Goal: Task Accomplishment & Management: Manage account settings

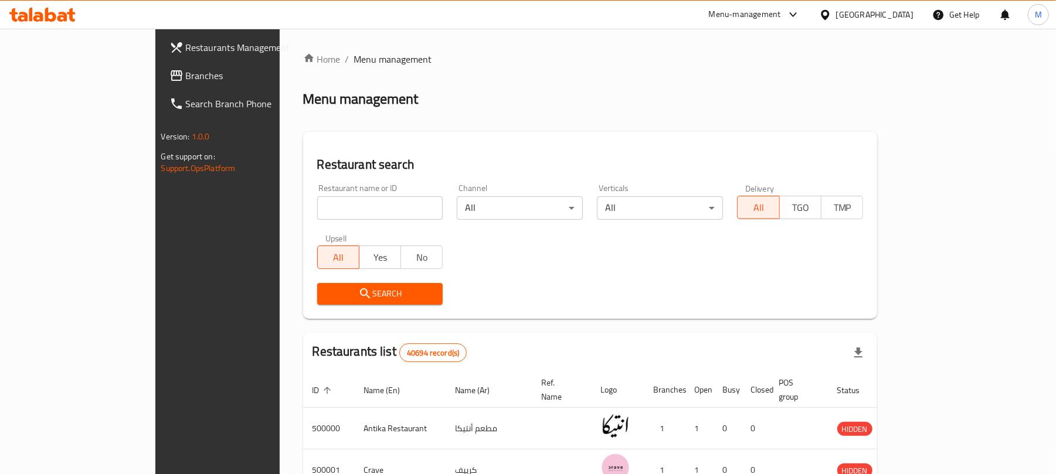
click at [317, 202] on input "search" at bounding box center [380, 207] width 126 height 23
type input "the joker"
click button "Search" at bounding box center [380, 294] width 126 height 22
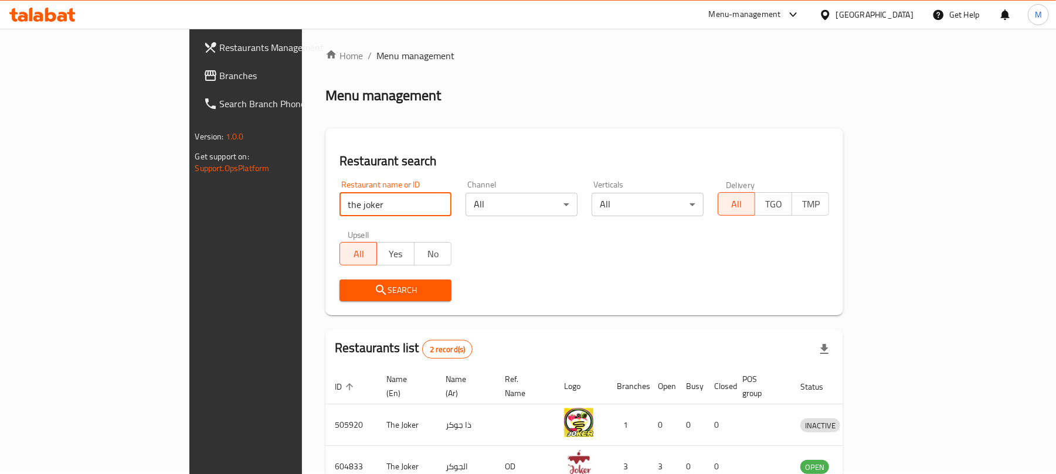
scroll to position [68, 0]
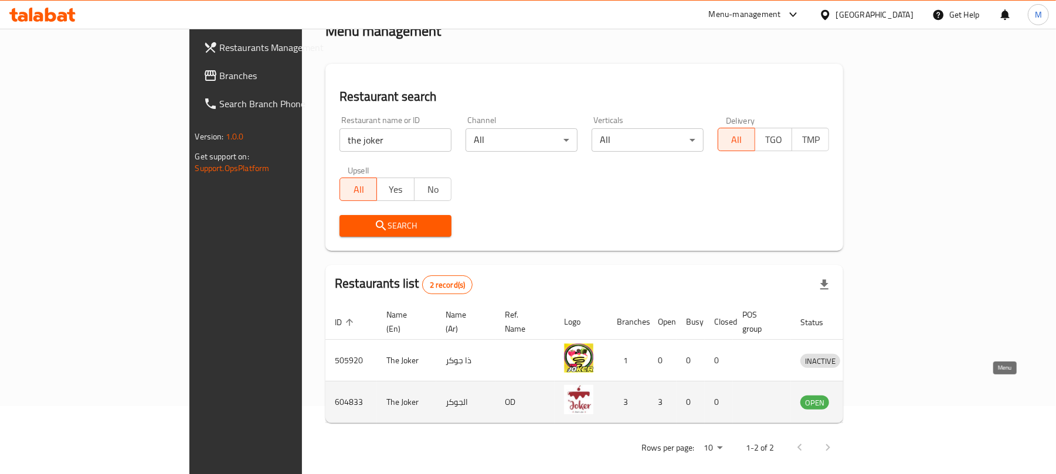
click at [877, 398] on icon "enhanced table" at bounding box center [870, 403] width 13 height 10
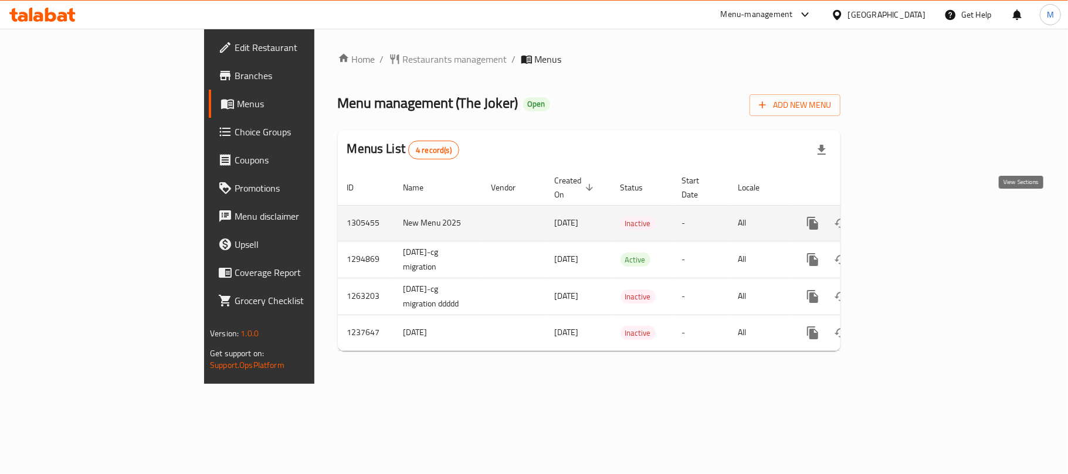
click at [902, 218] on icon "enhanced table" at bounding box center [897, 223] width 11 height 11
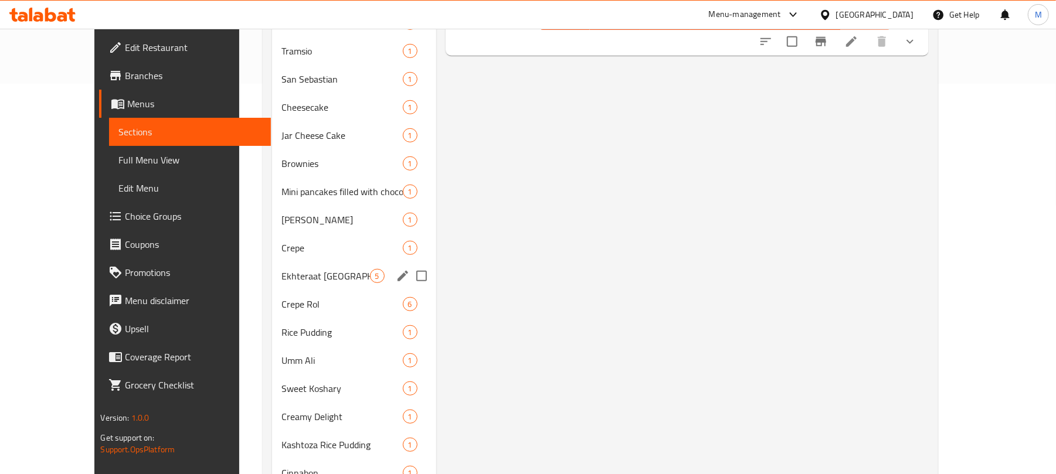
scroll to position [78, 0]
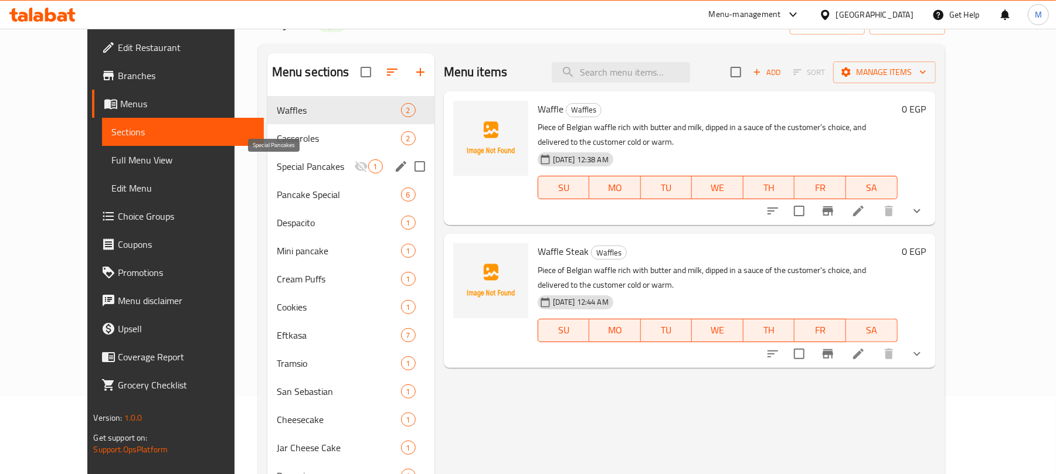
click at [291, 162] on span "Special Pancakes" at bounding box center [315, 166] width 77 height 14
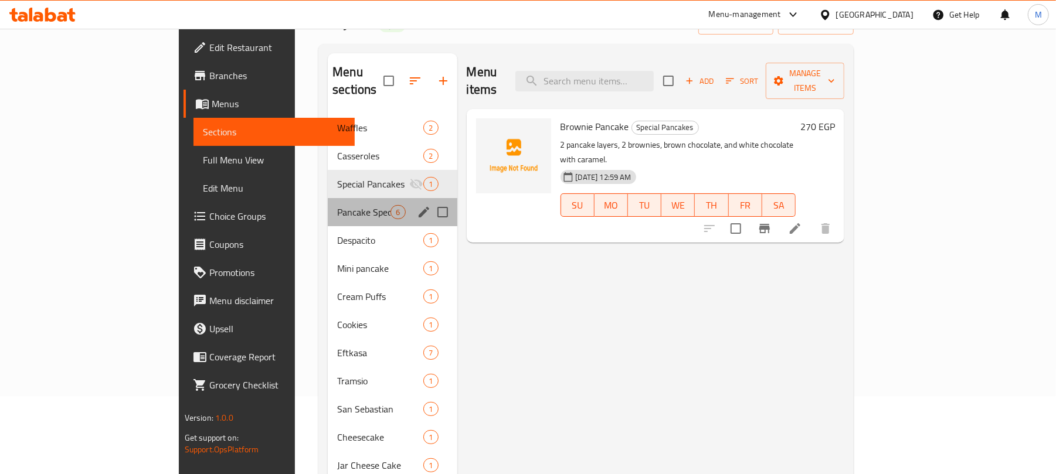
click at [328, 198] on div "Pancake Special 6" at bounding box center [392, 212] width 129 height 28
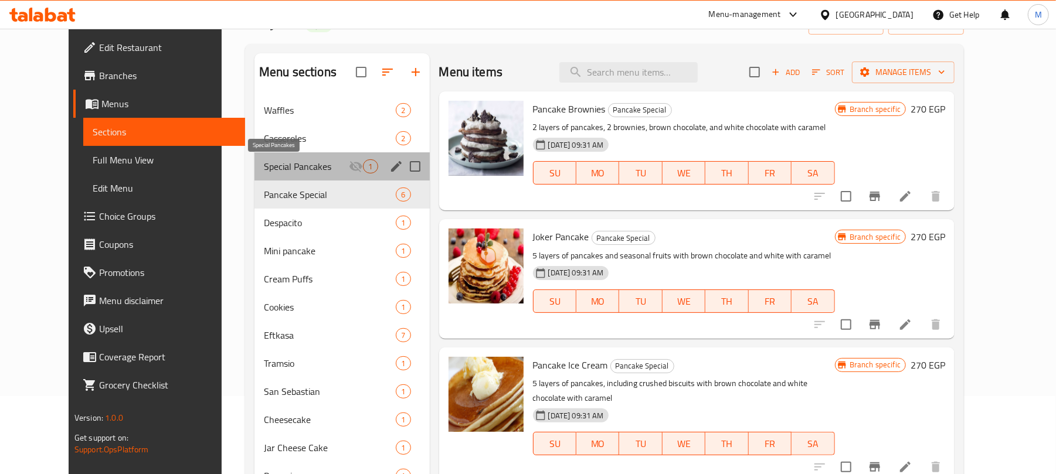
click at [317, 171] on span "Special Pancakes" at bounding box center [306, 166] width 85 height 14
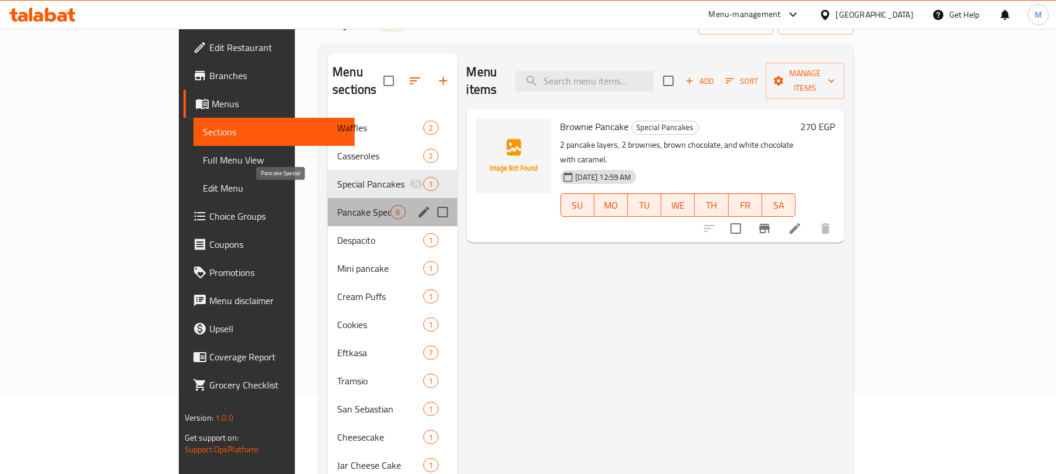
click at [337, 205] on span "Pancake Special" at bounding box center [363, 212] width 53 height 14
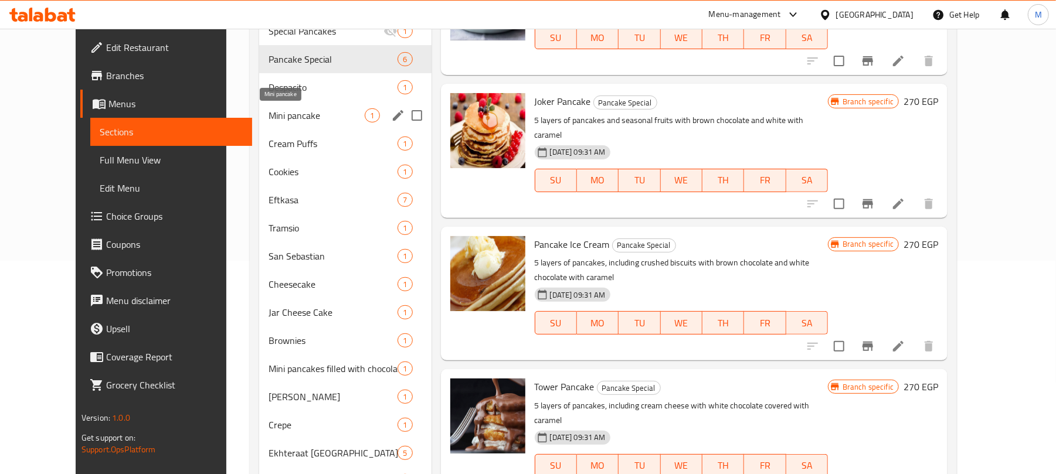
scroll to position [57, 0]
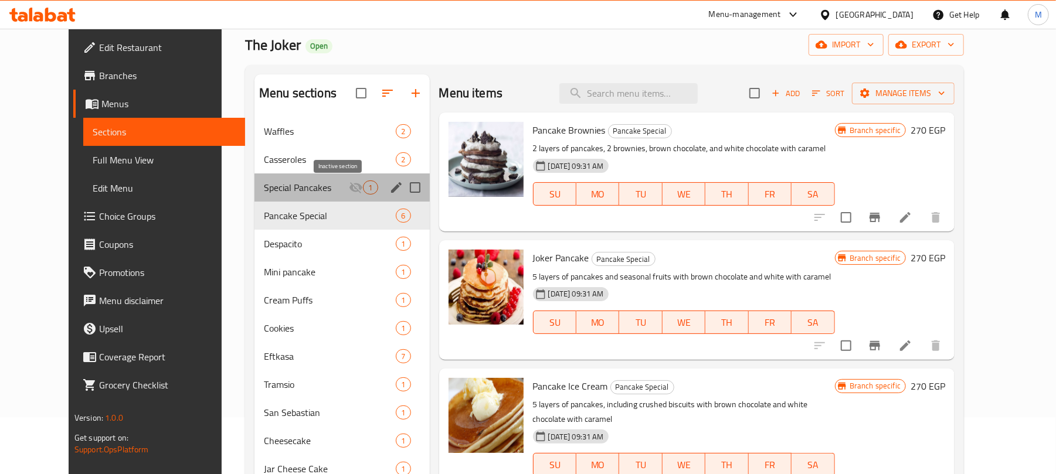
click at [349, 191] on icon "Menu sections" at bounding box center [356, 188] width 14 height 14
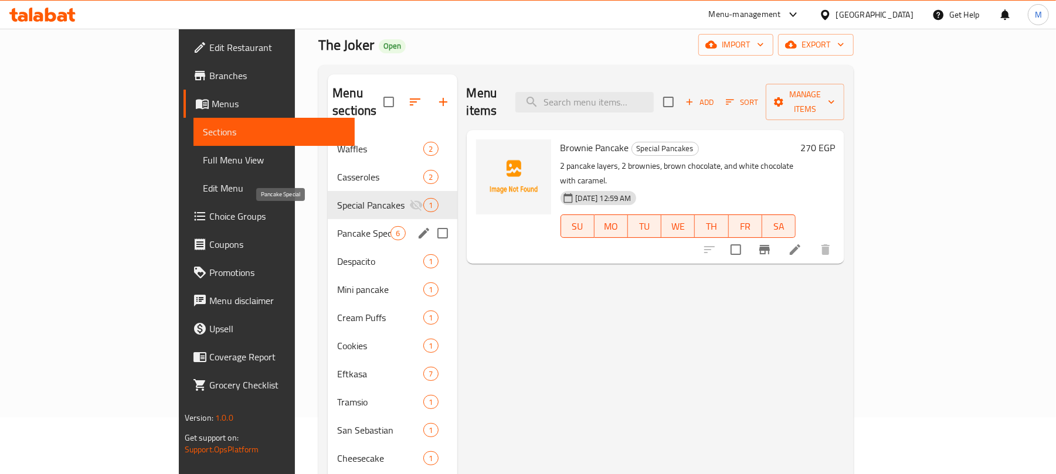
click at [337, 226] on span "Pancake Special" at bounding box center [363, 233] width 53 height 14
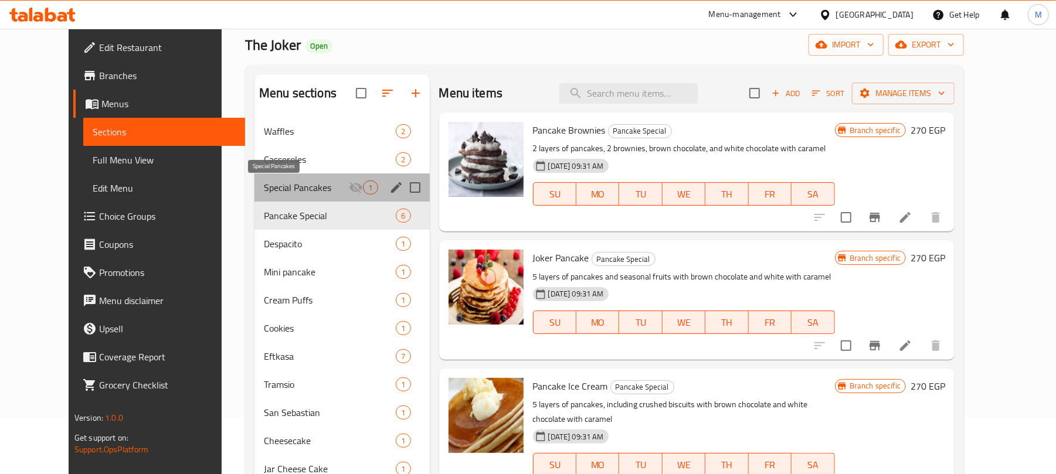
click at [315, 182] on span "Special Pancakes" at bounding box center [306, 188] width 85 height 14
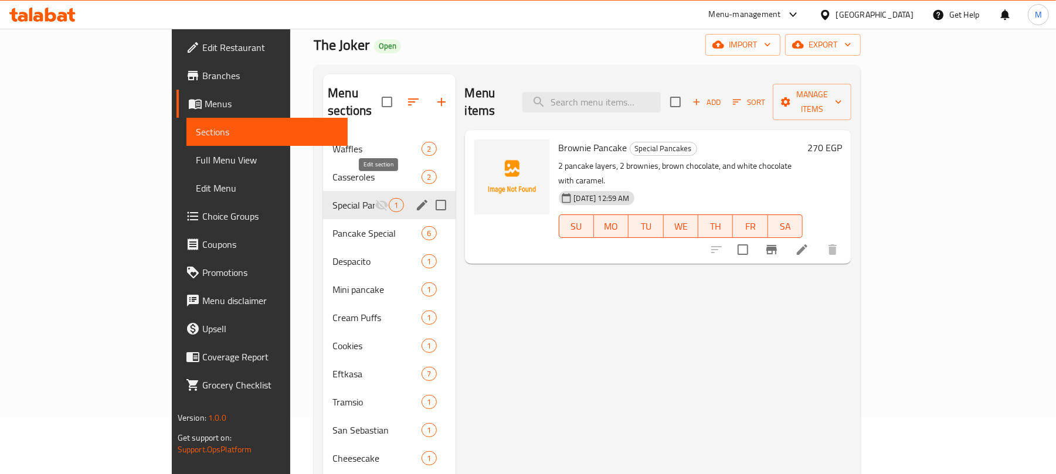
click at [417, 200] on icon "edit" at bounding box center [422, 205] width 11 height 11
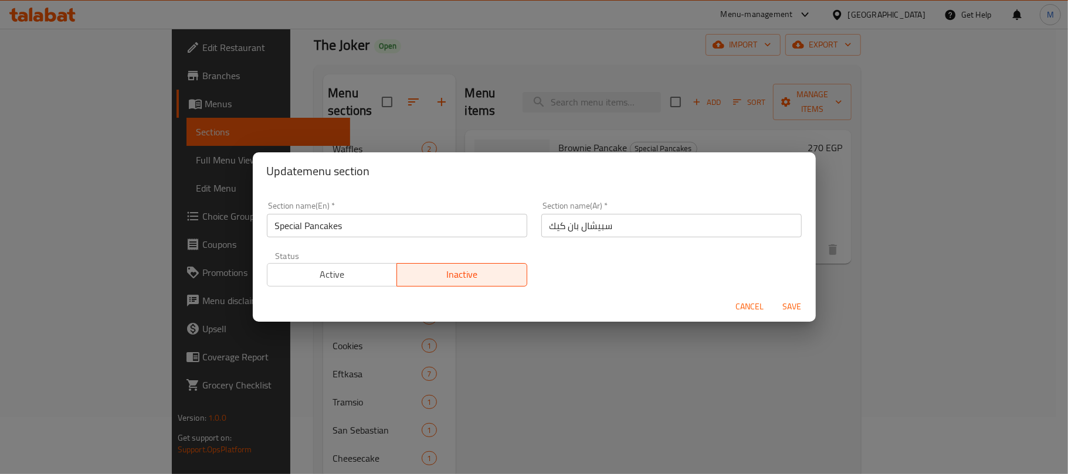
click at [751, 301] on span "Cancel" at bounding box center [750, 307] width 28 height 15
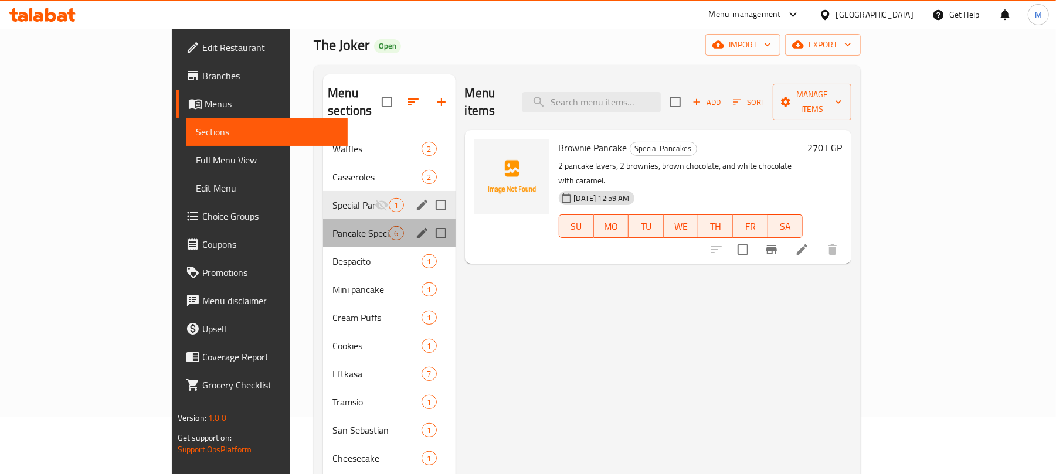
click at [323, 219] on div "Pancake Special 6" at bounding box center [389, 233] width 132 height 28
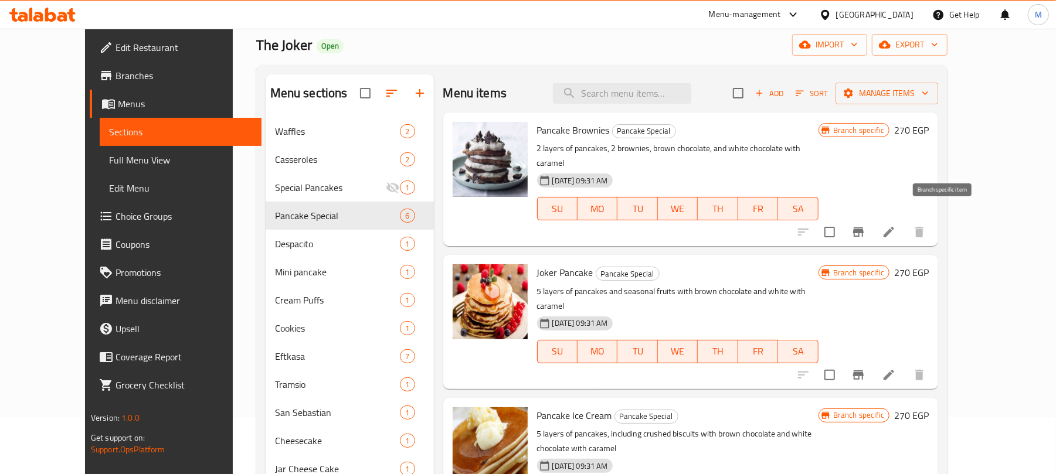
click at [864, 227] on icon "Branch-specific-item" at bounding box center [858, 231] width 11 height 9
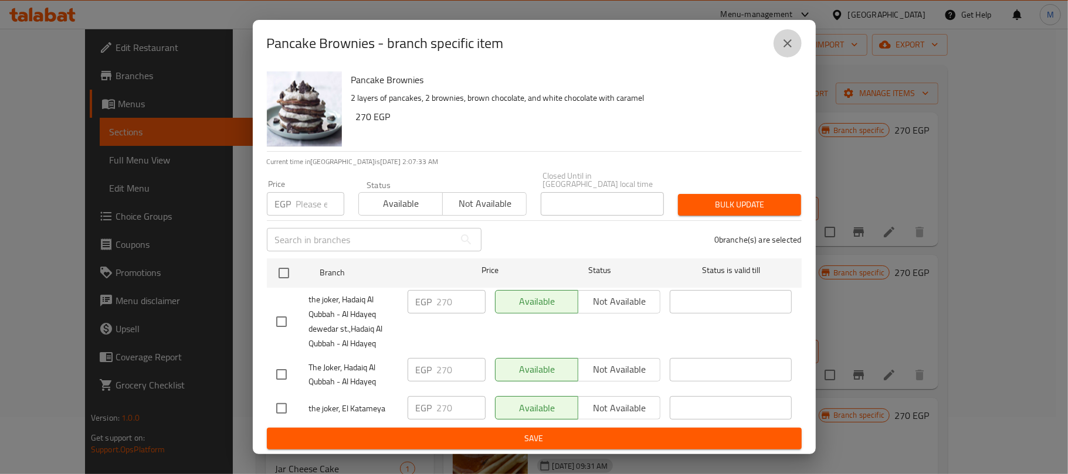
click at [786, 46] on icon "close" at bounding box center [787, 43] width 8 height 8
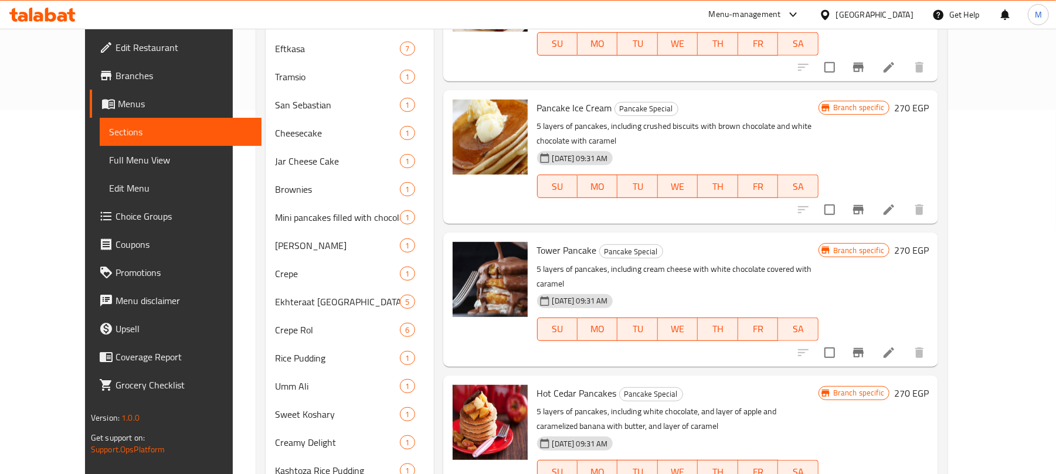
scroll to position [526, 0]
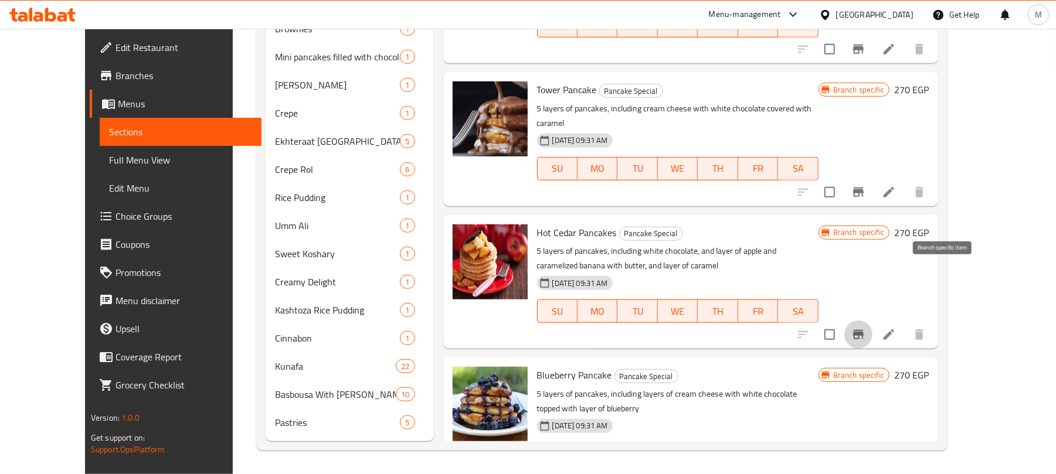
click at [864, 330] on icon "Branch-specific-item" at bounding box center [858, 334] width 11 height 9
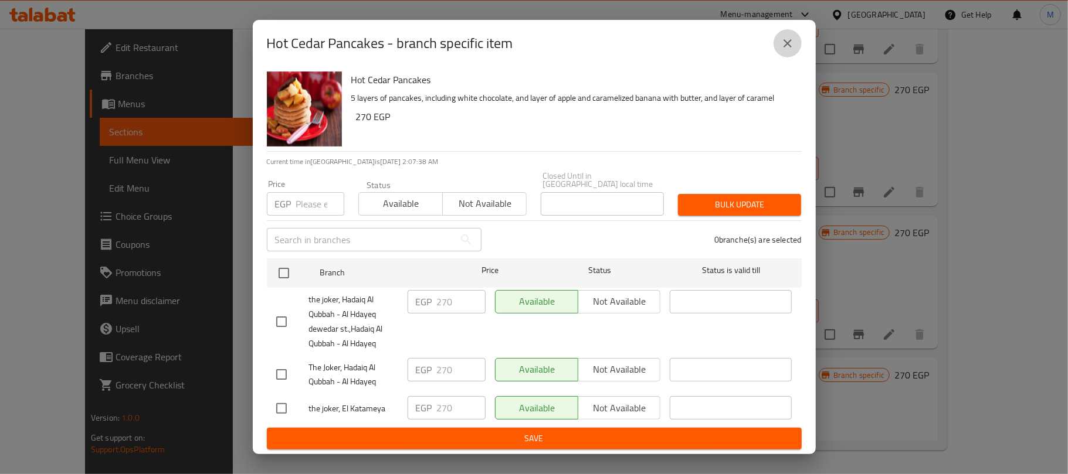
click at [783, 50] on icon "close" at bounding box center [787, 43] width 14 height 14
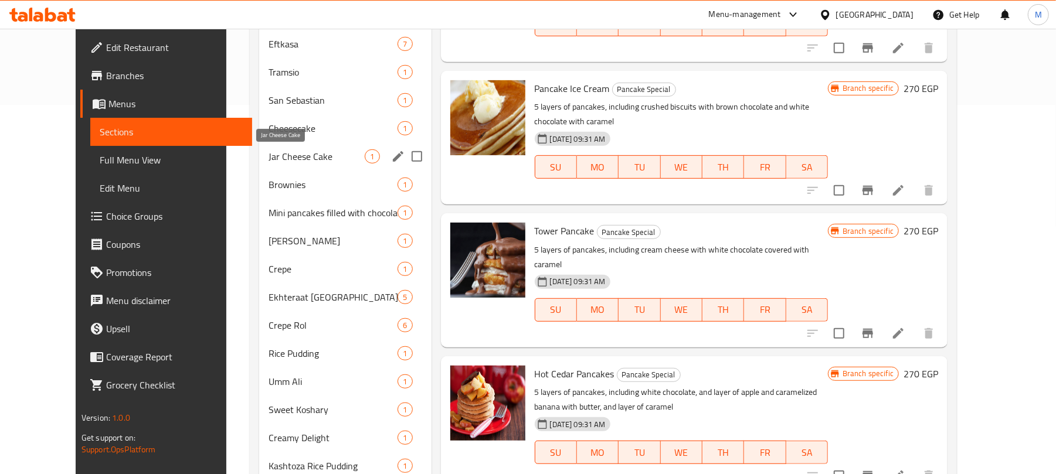
scroll to position [213, 0]
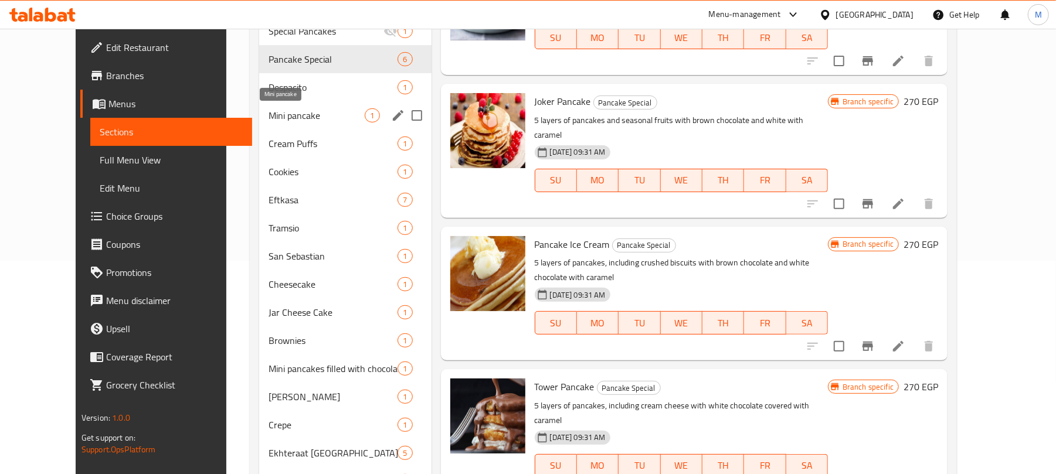
click at [294, 113] on span "Mini pancake" at bounding box center [317, 115] width 96 height 14
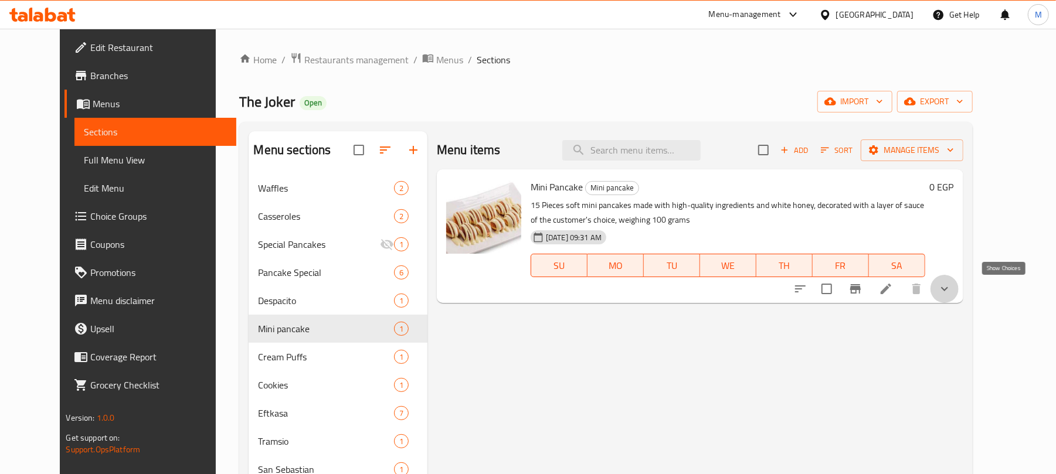
click at [952, 291] on icon "show more" at bounding box center [944, 289] width 14 height 14
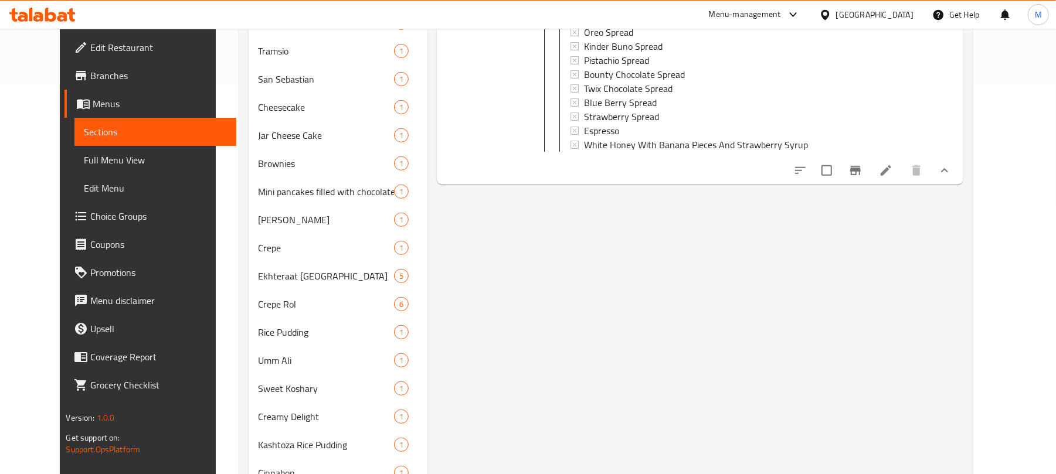
scroll to position [312, 0]
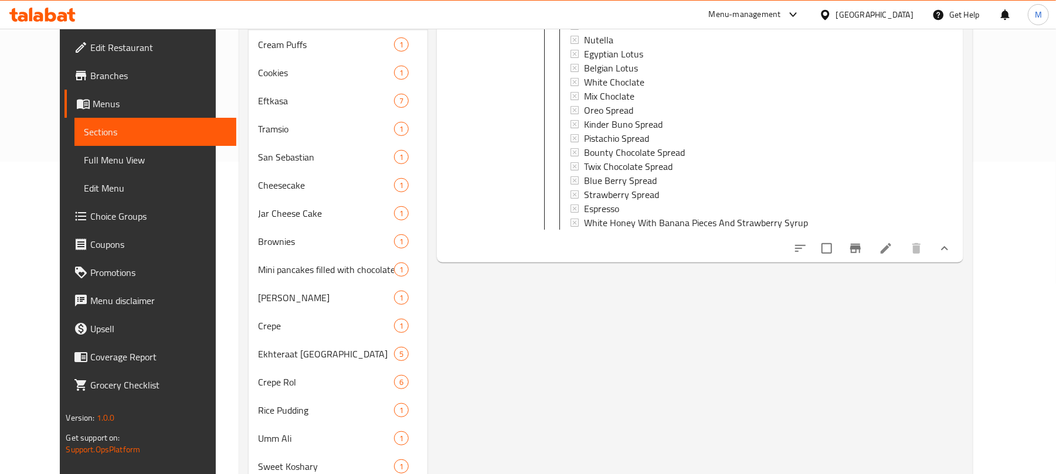
click at [959, 256] on button "show more" at bounding box center [944, 249] width 28 height 28
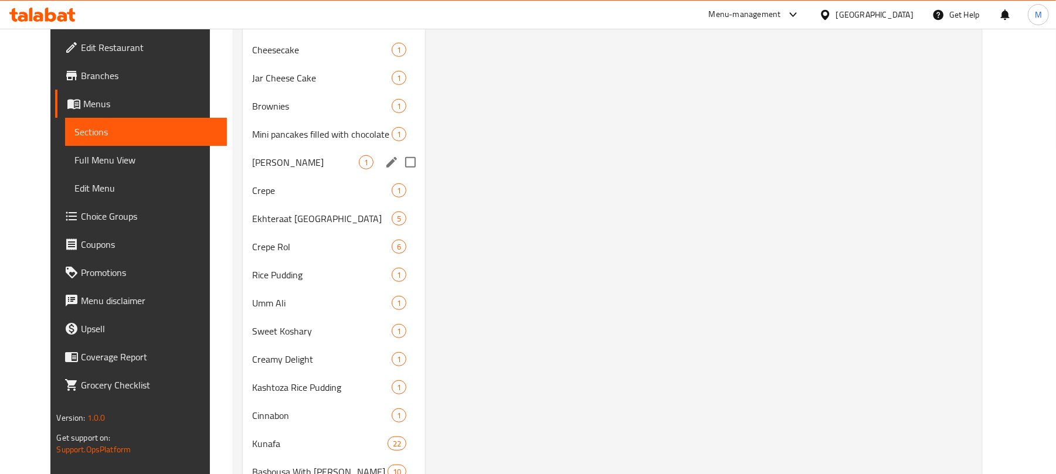
scroll to position [526, 0]
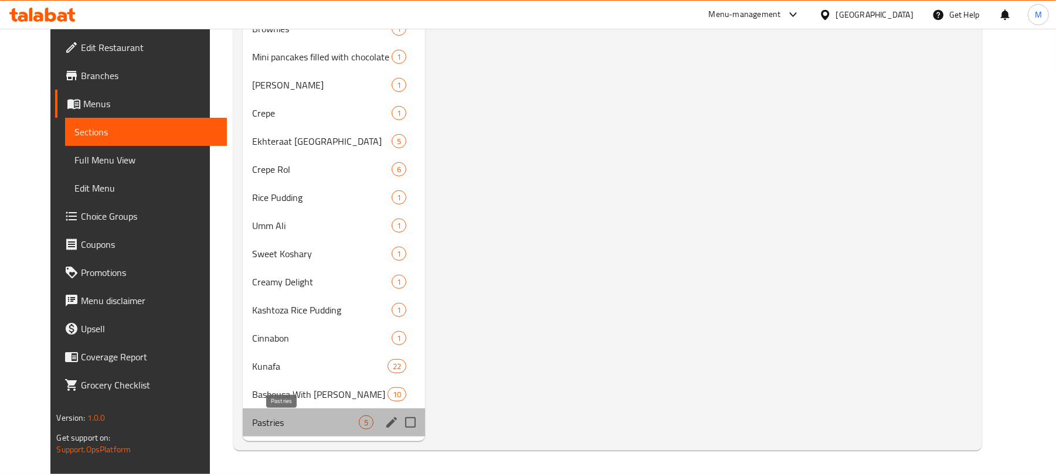
click at [287, 429] on span "Pastries" at bounding box center [305, 423] width 107 height 14
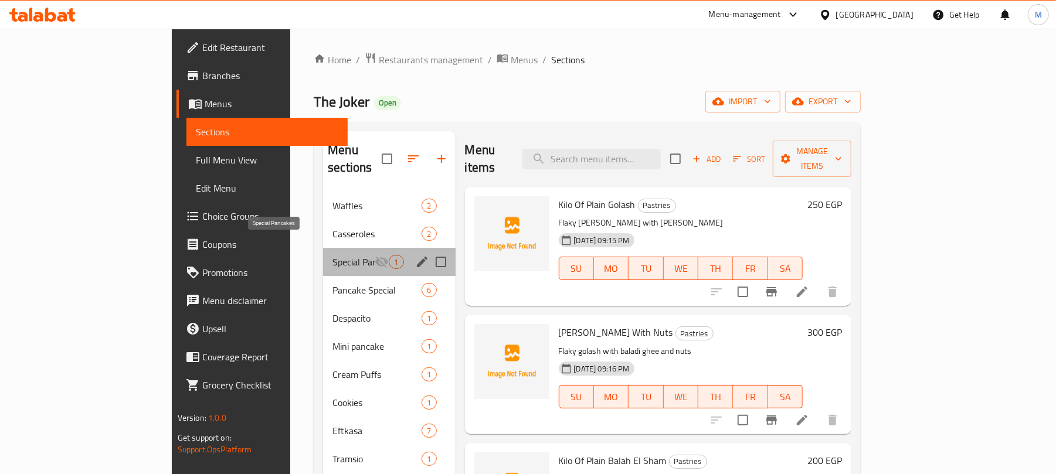
click at [332, 255] on span "Special Pancakes" at bounding box center [353, 262] width 42 height 14
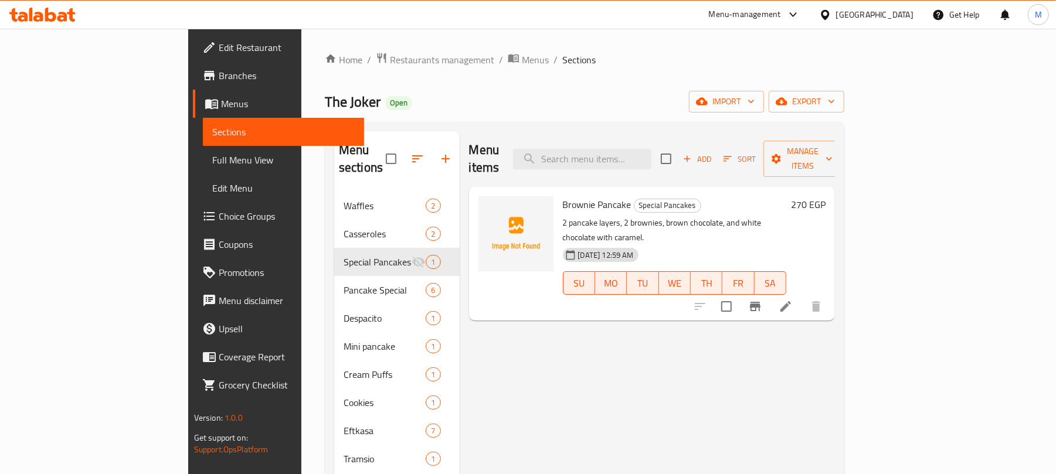
click at [541, 106] on div "The Joker Open import export" at bounding box center [584, 102] width 519 height 22
click at [617, 216] on p "2 pancake layers, 2 brownies, brown chocolate, and white chocolate with caramel." at bounding box center [675, 230] width 224 height 29
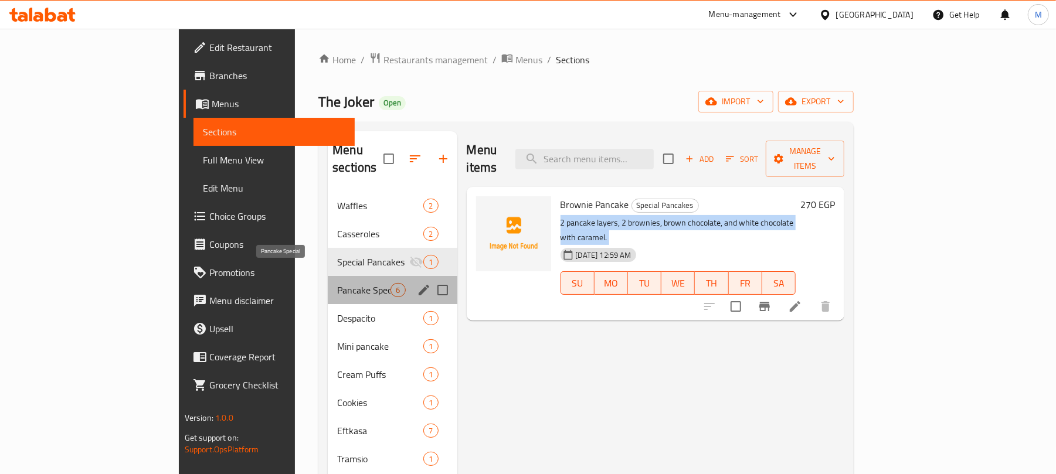
click at [337, 283] on span "Pancake Special" at bounding box center [363, 290] width 53 height 14
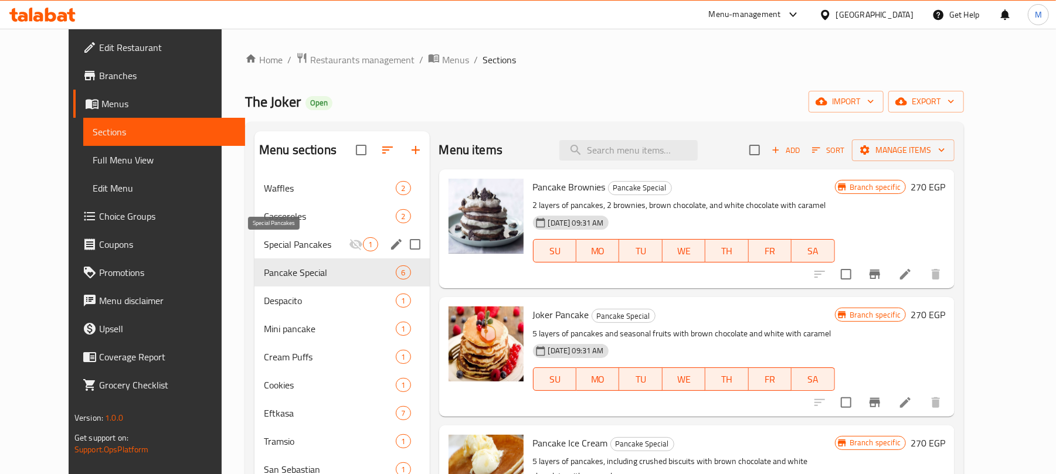
click at [264, 251] on span "Special Pancakes" at bounding box center [306, 244] width 85 height 14
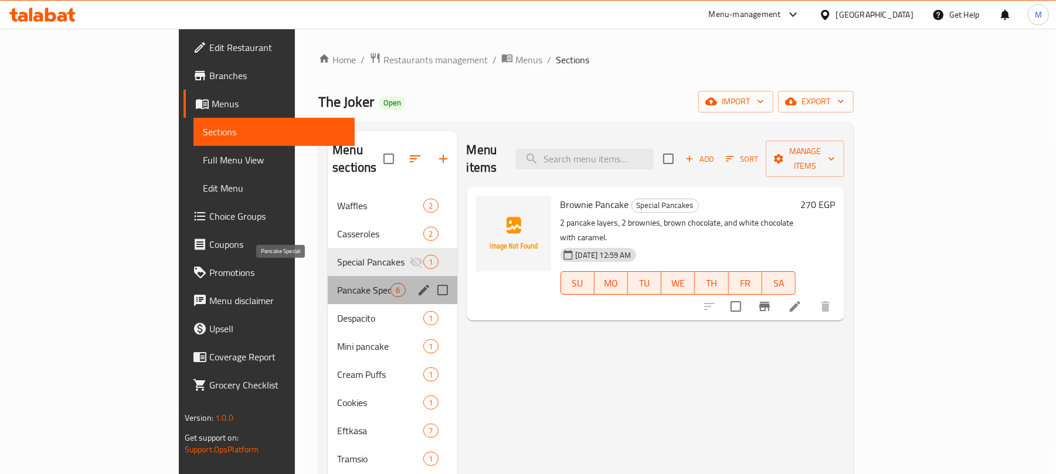
click at [337, 283] on span "Pancake Special" at bounding box center [363, 290] width 53 height 14
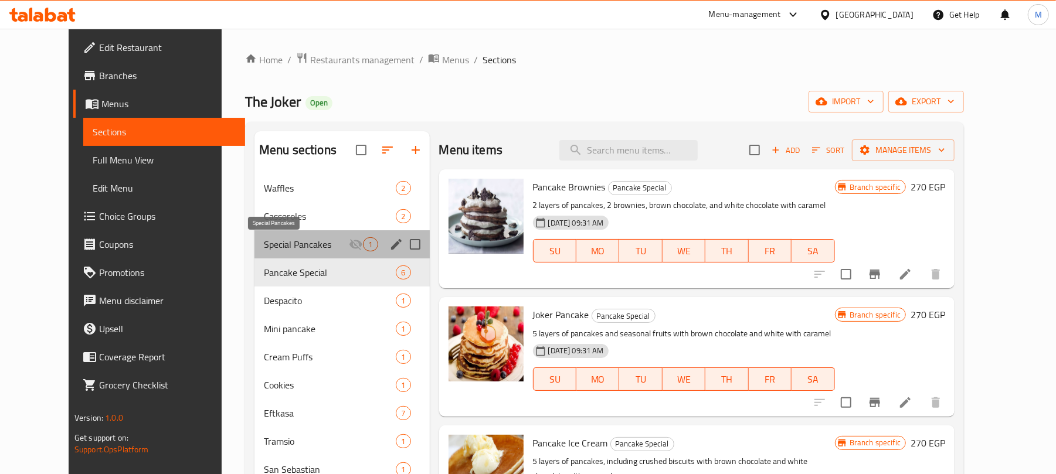
click at [288, 252] on span "Special Pancakes" at bounding box center [306, 244] width 85 height 14
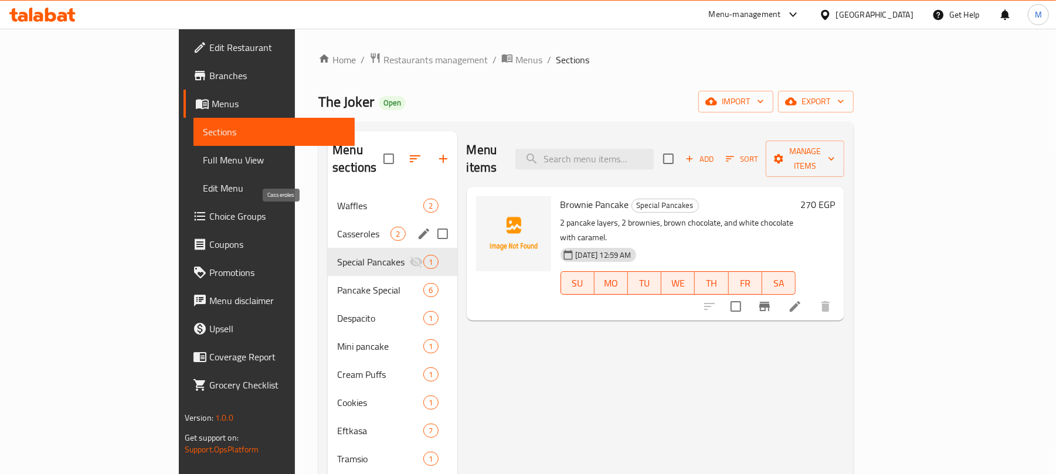
click at [337, 227] on span "Casseroles" at bounding box center [363, 234] width 53 height 14
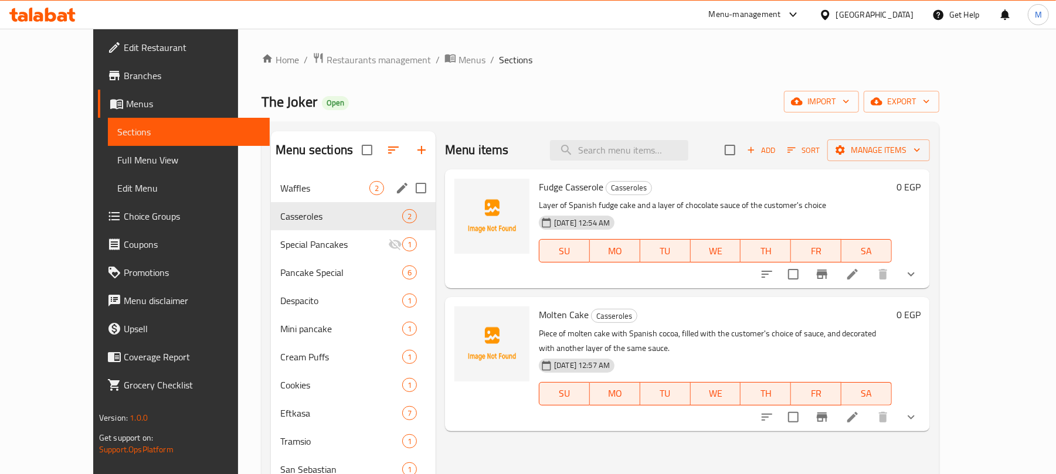
click at [295, 176] on div "Waffles 2" at bounding box center [353, 188] width 165 height 28
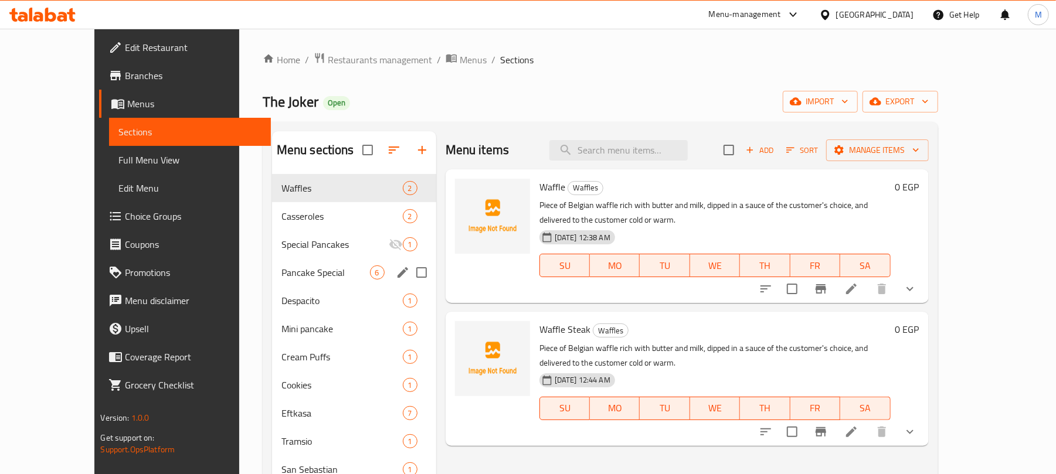
click at [275, 283] on div "Pancake Special 6" at bounding box center [354, 273] width 164 height 28
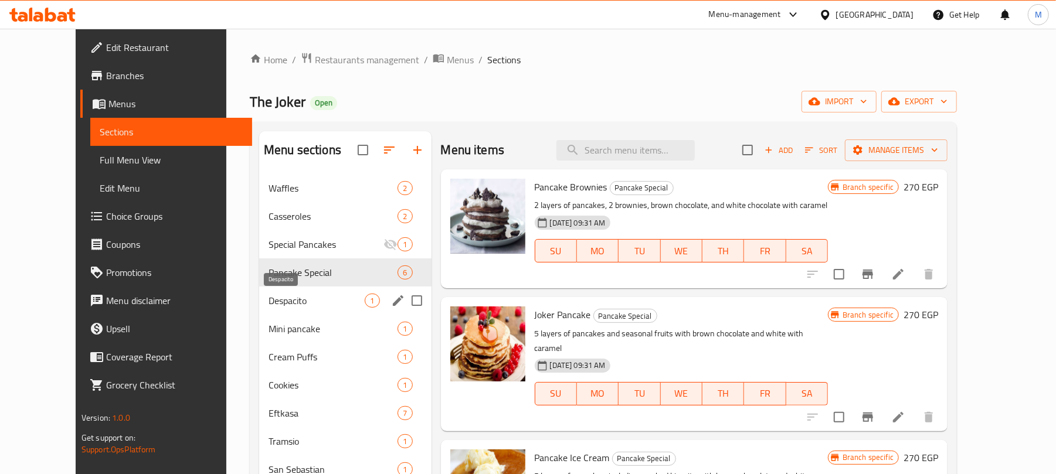
click at [285, 306] on span "Despacito" at bounding box center [317, 301] width 96 height 14
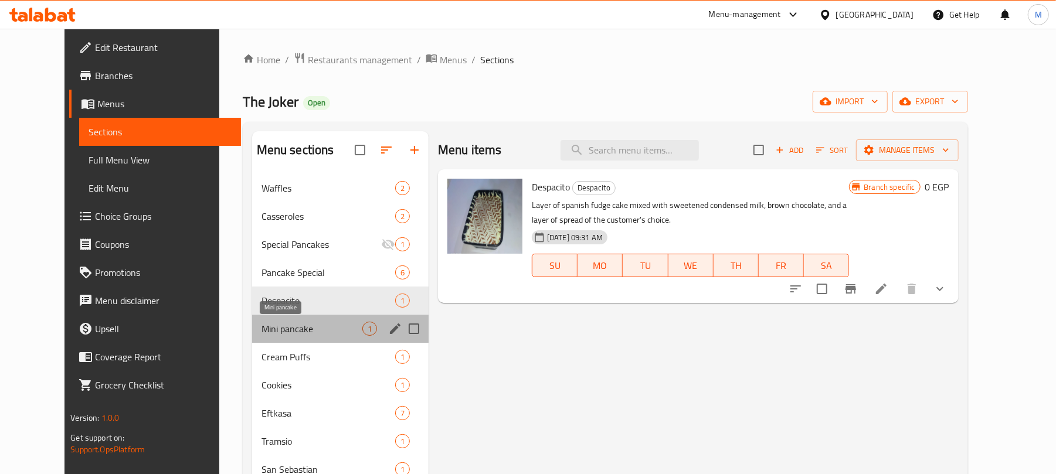
click at [290, 335] on span "Mini pancake" at bounding box center [311, 329] width 101 height 14
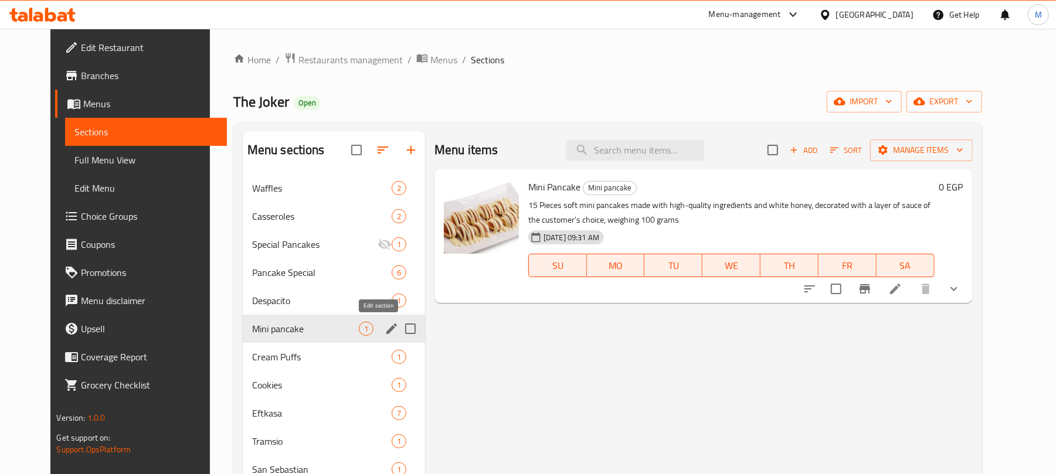
click at [385, 325] on icon "edit" at bounding box center [392, 329] width 14 height 14
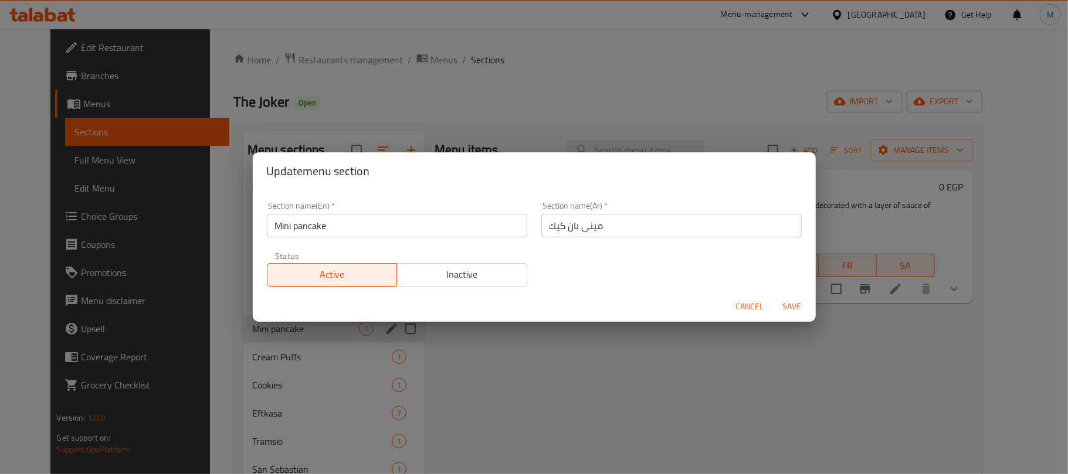
click at [357, 224] on input "Mini pancake" at bounding box center [397, 225] width 260 height 23
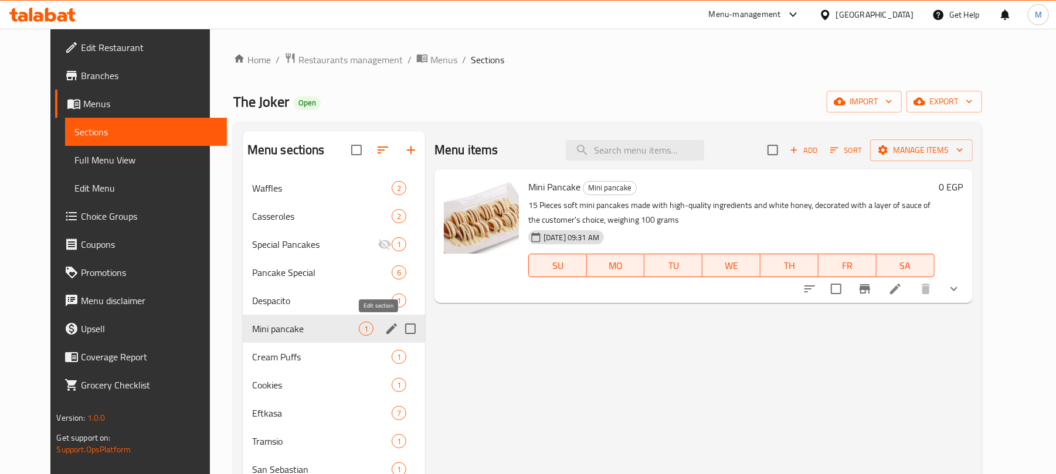
click at [385, 325] on icon "edit" at bounding box center [392, 329] width 14 height 14
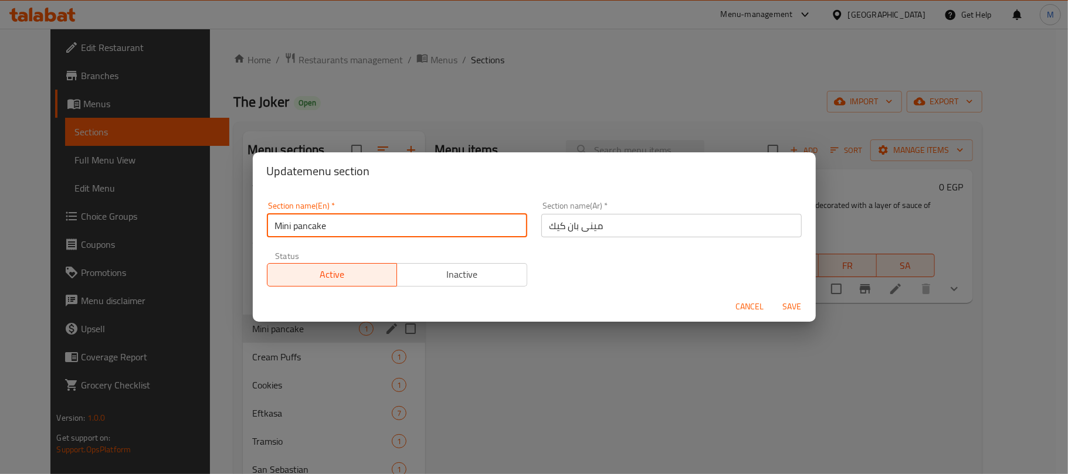
click at [357, 233] on input "Mini pancake" at bounding box center [397, 225] width 260 height 23
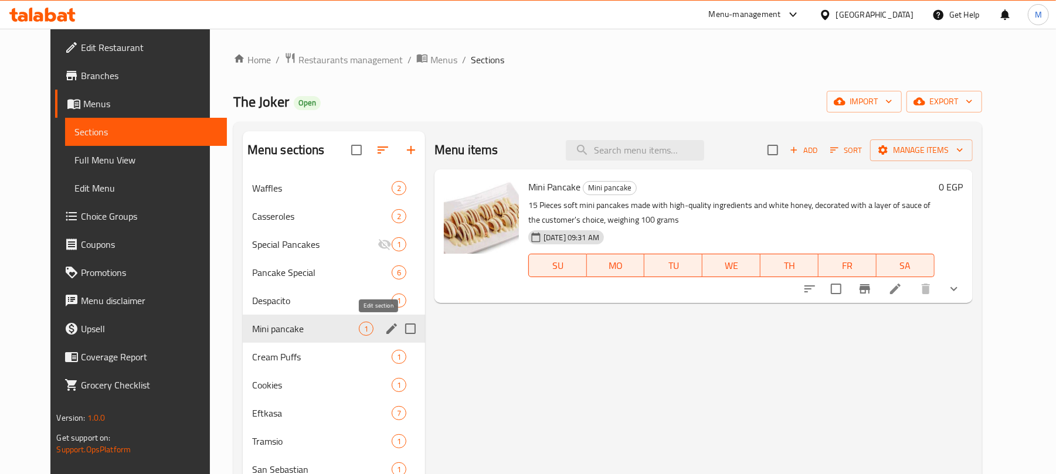
click at [385, 333] on icon "edit" at bounding box center [392, 329] width 14 height 14
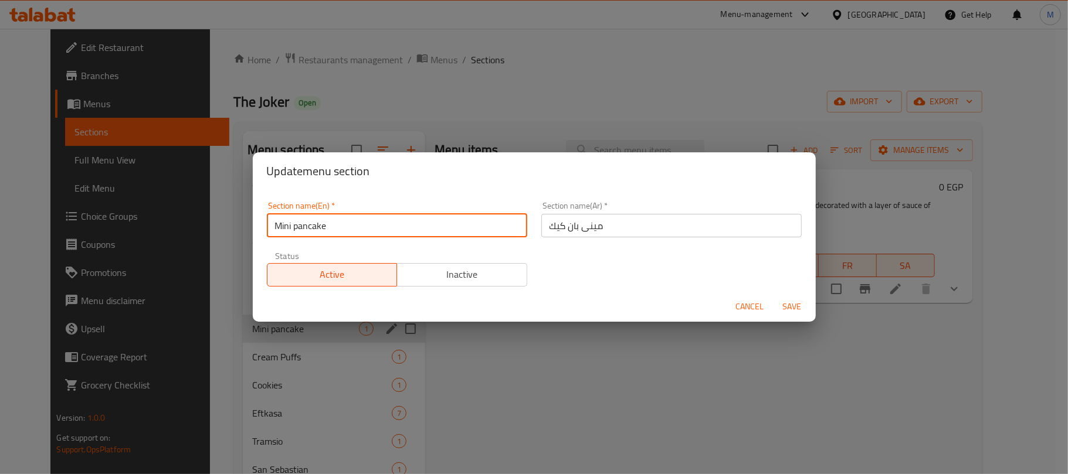
click at [432, 222] on input "Mini pancake" at bounding box center [397, 225] width 260 height 23
type input "Mini Pancake"
click at [773, 296] on button "Save" at bounding box center [792, 307] width 38 height 22
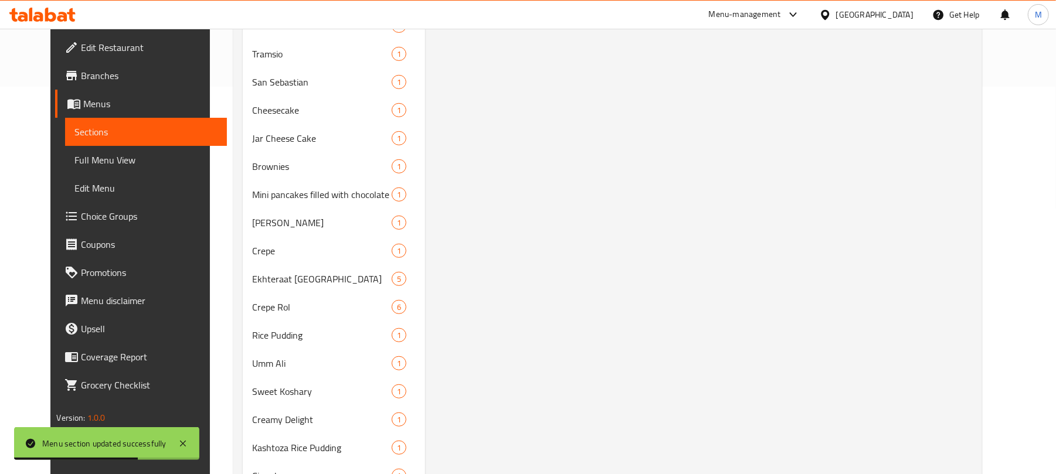
scroll to position [369, 0]
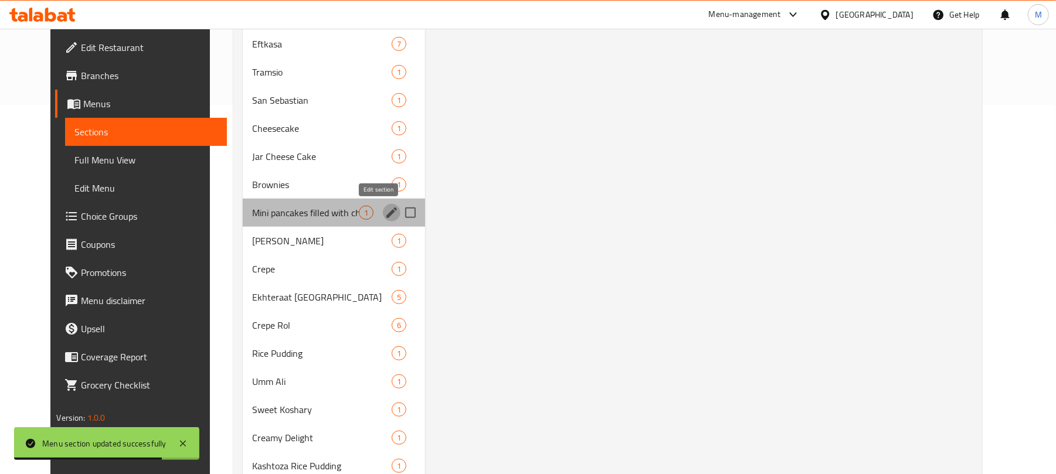
click at [385, 213] on icon "edit" at bounding box center [392, 213] width 14 height 14
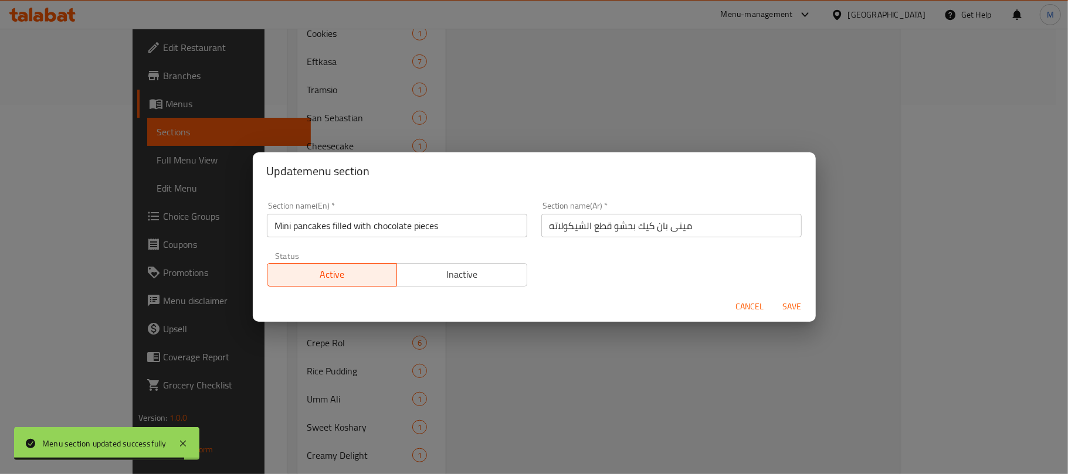
click at [487, 230] on input "Mini pancakes filled with chocolate pieces" at bounding box center [397, 225] width 260 height 23
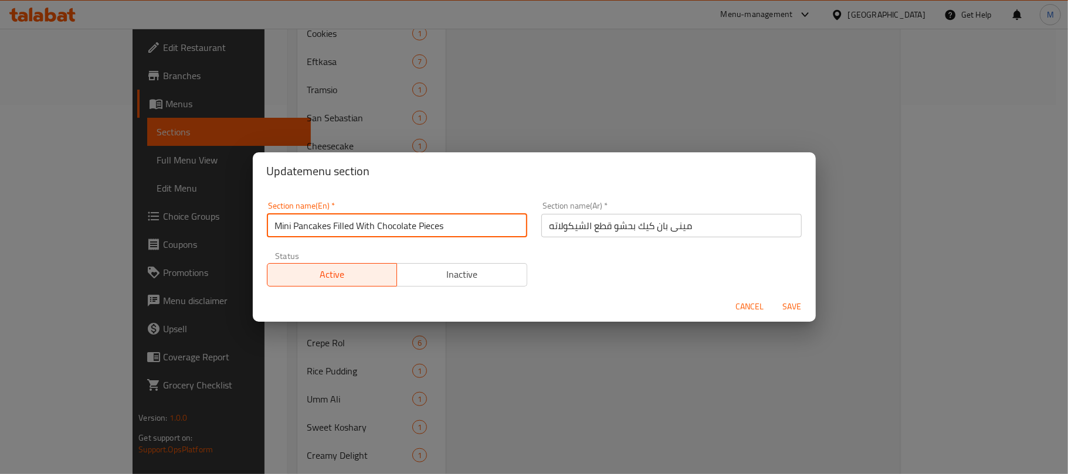
type input "Mini Pancakes Filled With Chocolate Pieces"
click at [773, 296] on button "Save" at bounding box center [792, 307] width 38 height 22
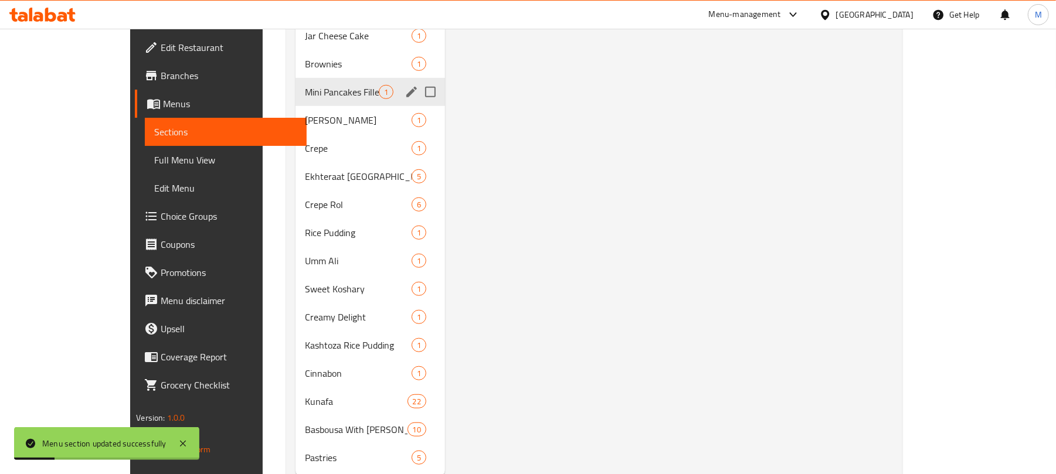
scroll to position [526, 0]
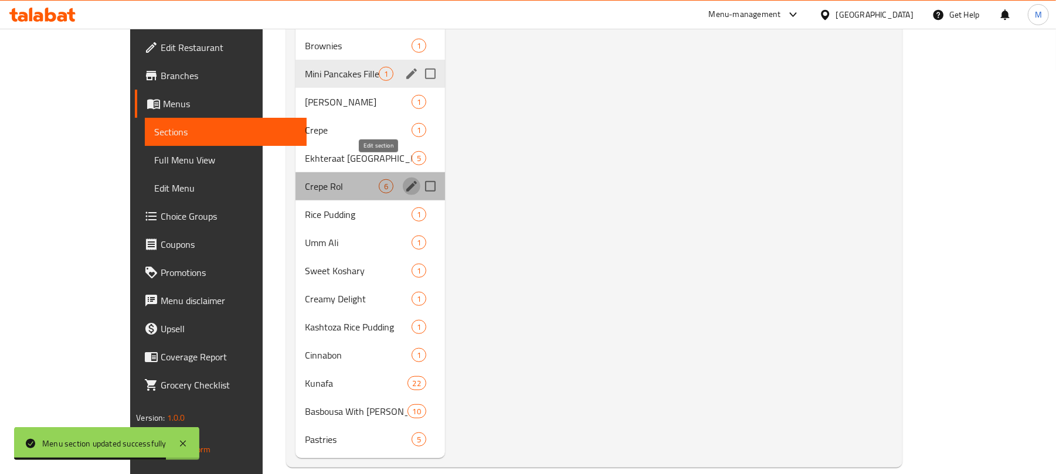
click at [406, 181] on icon "edit" at bounding box center [411, 186] width 11 height 11
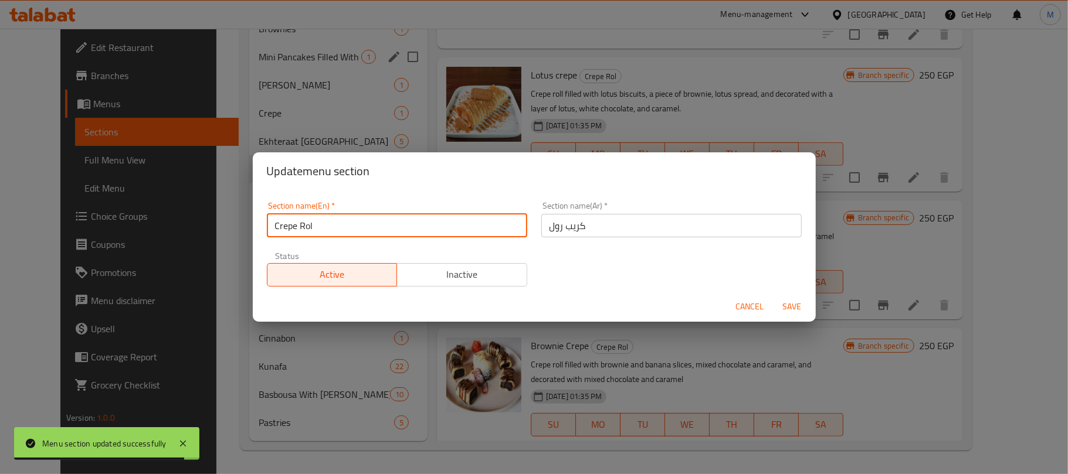
click at [331, 230] on input "Crepe Rol" at bounding box center [397, 225] width 260 height 23
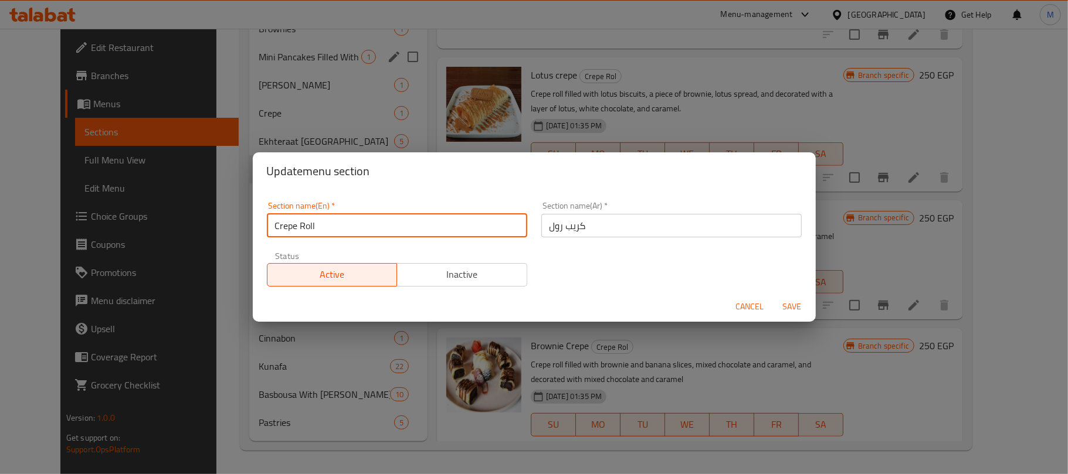
type input "Crepe Roll"
click at [773, 296] on button "Save" at bounding box center [792, 307] width 38 height 22
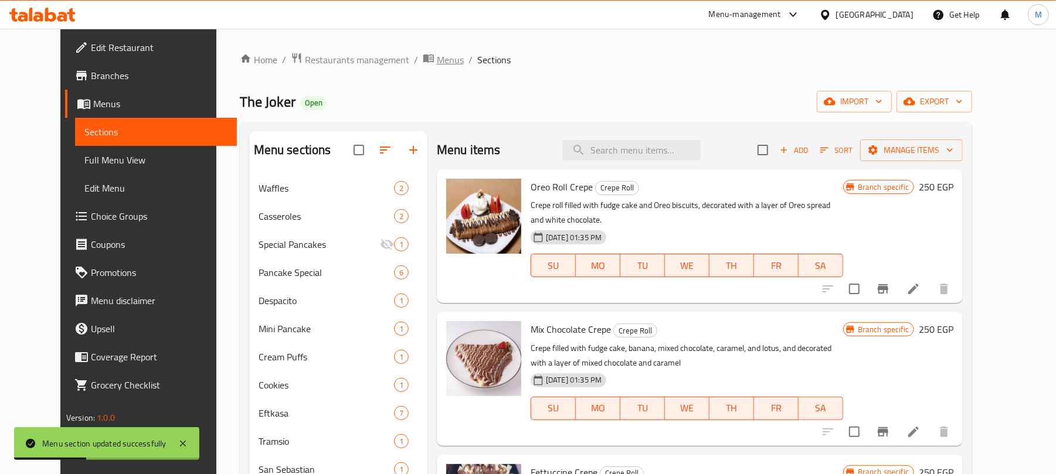
click at [437, 64] on span "Menus" at bounding box center [450, 60] width 27 height 14
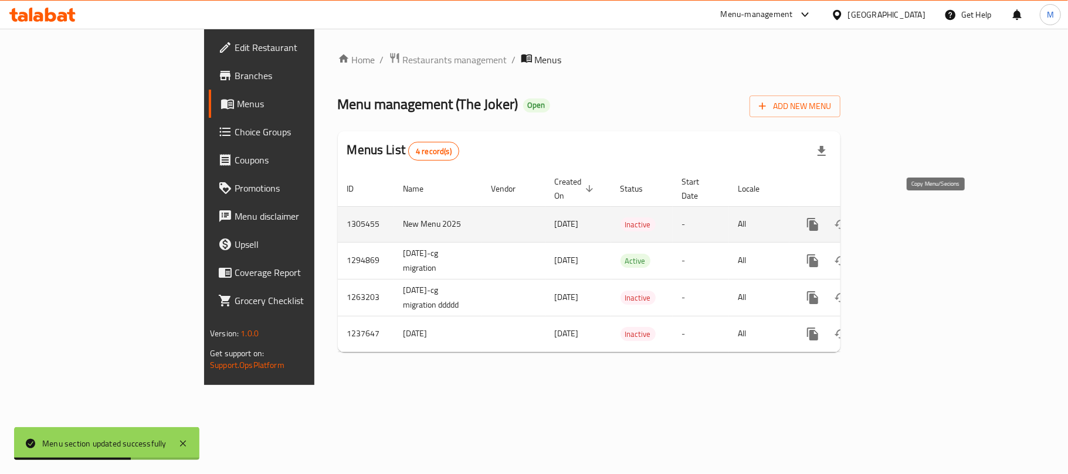
click at [818, 218] on icon "more" at bounding box center [812, 224] width 11 height 13
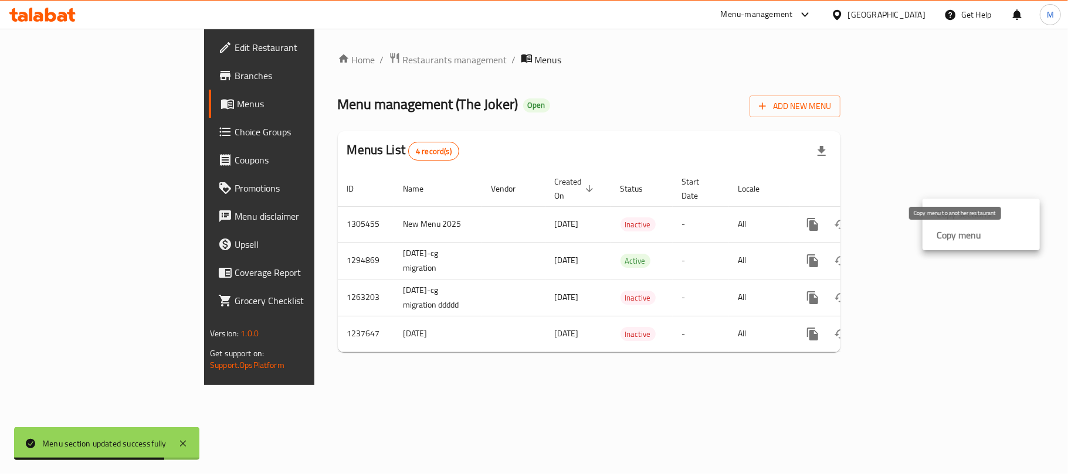
click at [950, 235] on strong "Copy menu" at bounding box center [958, 235] width 45 height 14
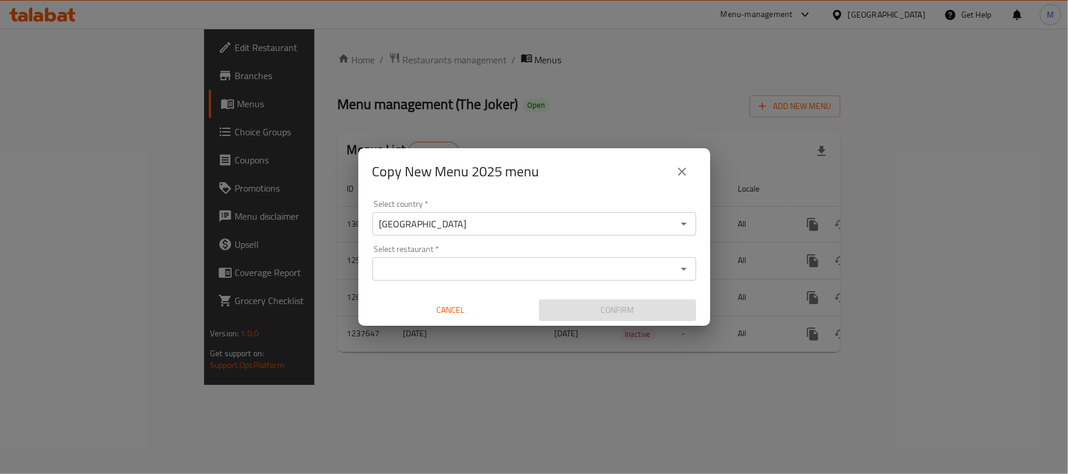
click at [463, 272] on input "Select restaurant   *" at bounding box center [524, 269] width 297 height 16
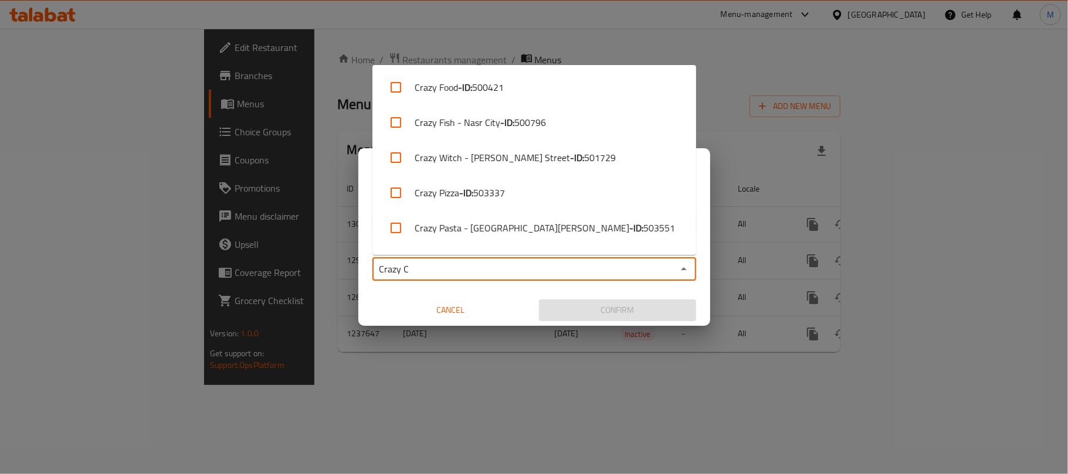
type input "Crazy Ca"
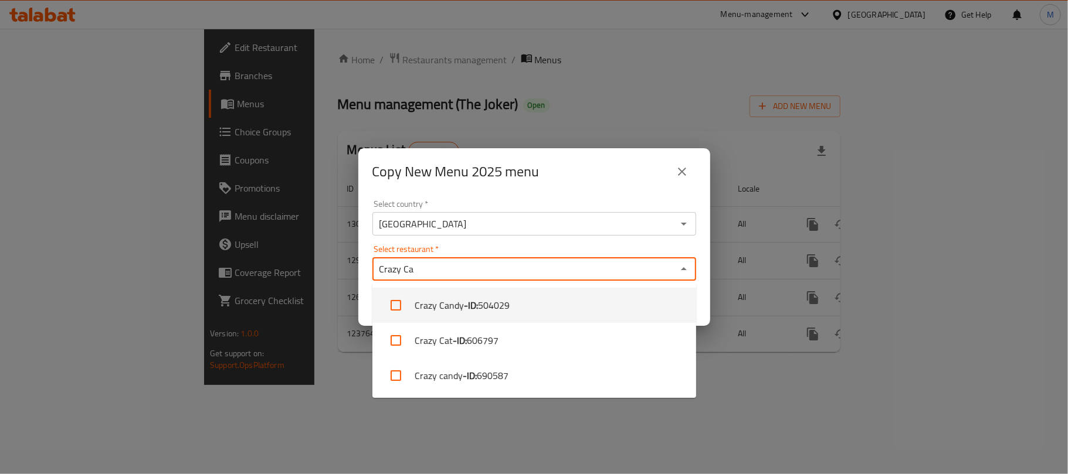
click at [467, 301] on b "- ID:" at bounding box center [471, 305] width 14 height 14
checkbox input "true"
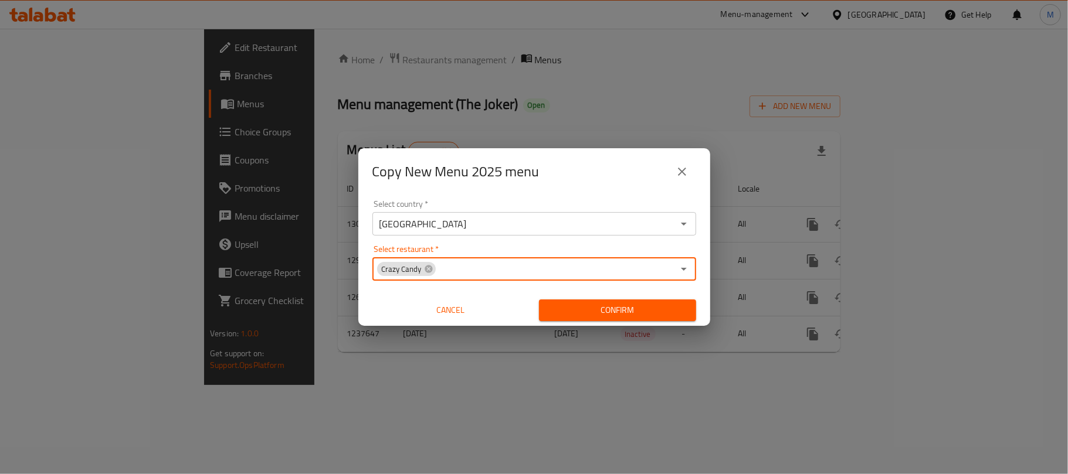
click at [433, 270] on div "Crazy Candy" at bounding box center [406, 269] width 59 height 14
click at [425, 268] on icon at bounding box center [428, 269] width 8 height 8
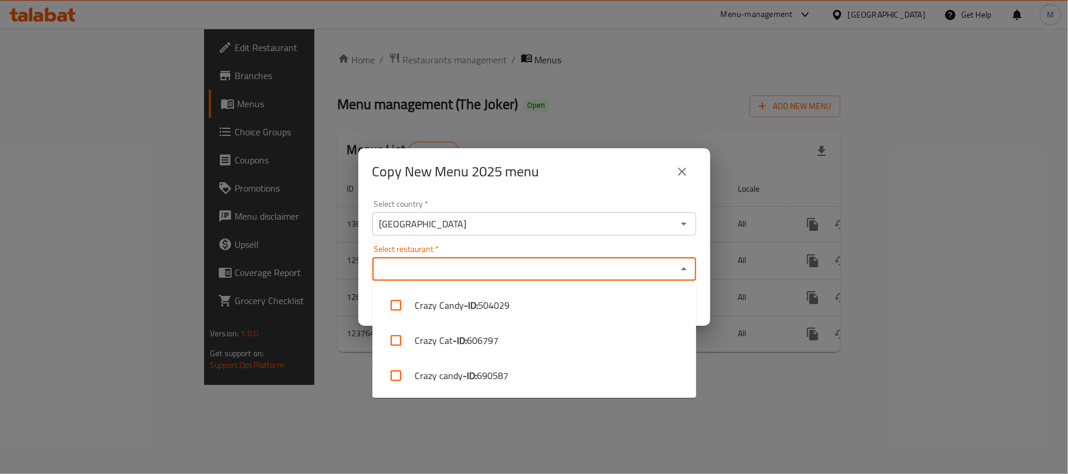
click at [427, 269] on input "Select restaurant   *" at bounding box center [524, 269] width 297 height 16
paste input "690587"
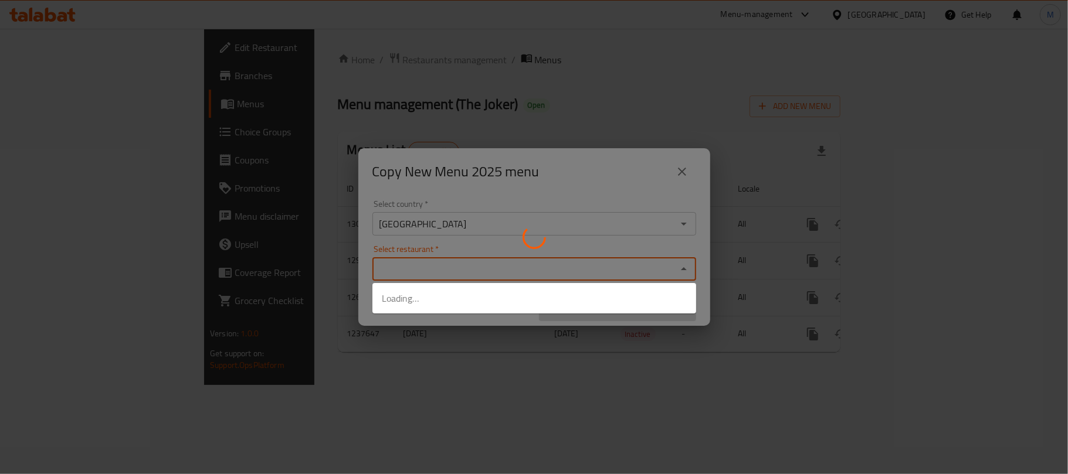
type input "690587"
type input "crazy ca"
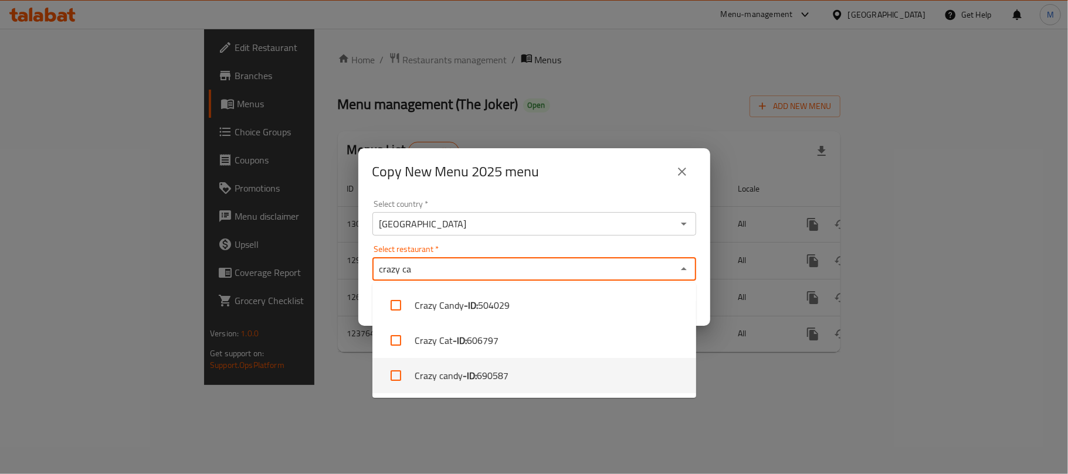
click at [507, 378] on span "690587" at bounding box center [493, 376] width 32 height 14
checkbox input "true"
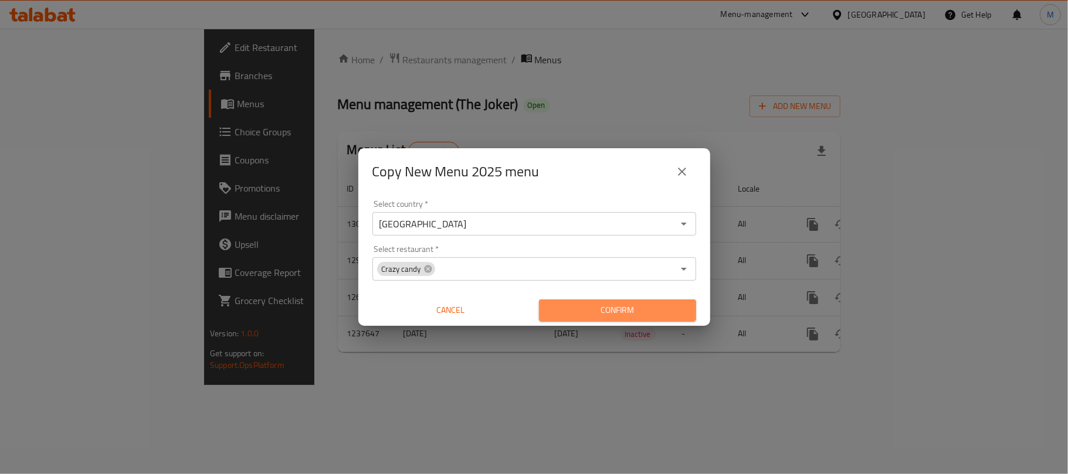
click at [616, 311] on span "Confirm" at bounding box center [617, 310] width 138 height 15
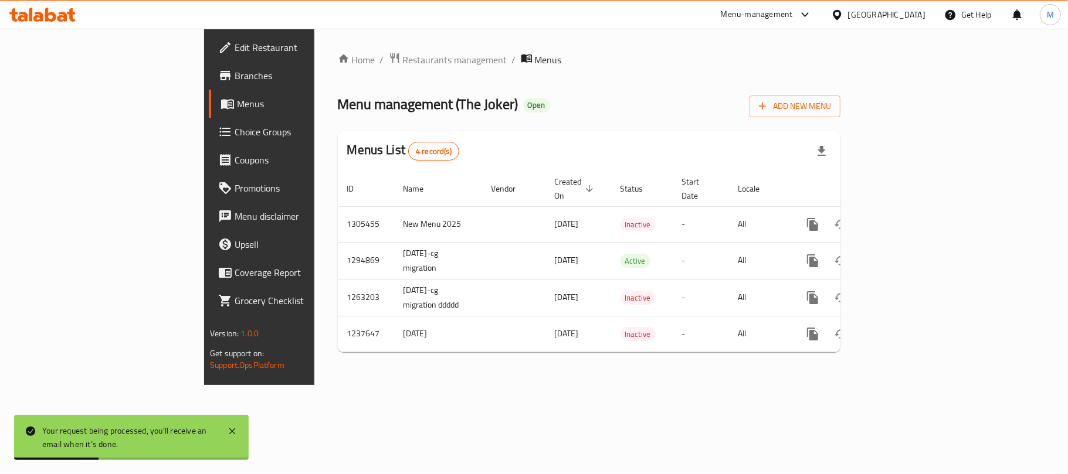
click at [501, 92] on div "Menu management ( The Joker ) Open Add New Menu" at bounding box center [589, 104] width 502 height 26
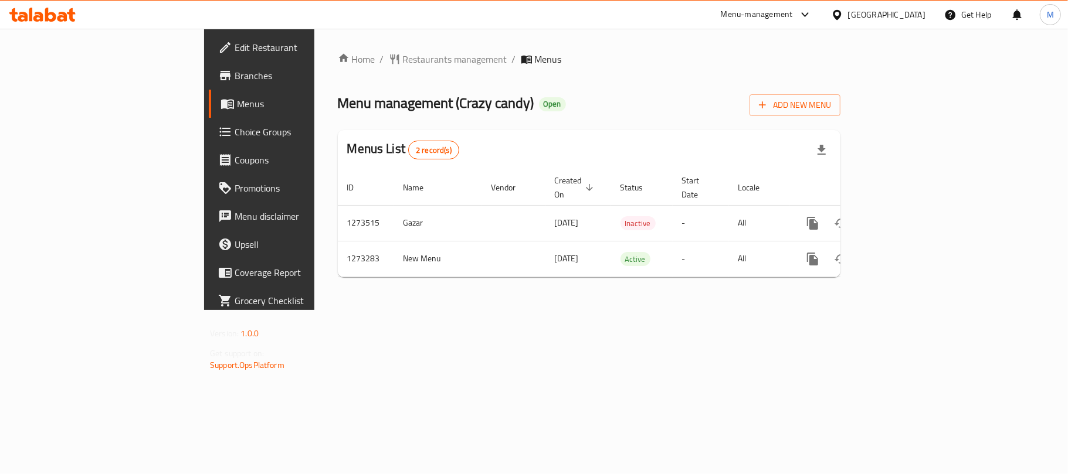
click at [235, 69] on span "Branches" at bounding box center [304, 76] width 138 height 14
click at [540, 98] on div "Menu management ( Crazy candy ) Open Add New Menu" at bounding box center [589, 103] width 502 height 26
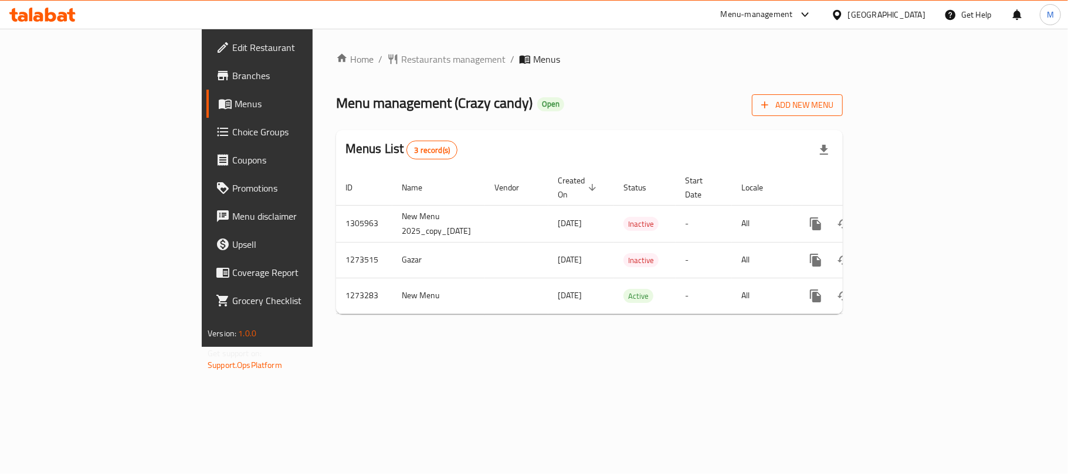
click at [843, 96] on button "Add New Menu" at bounding box center [797, 105] width 91 height 22
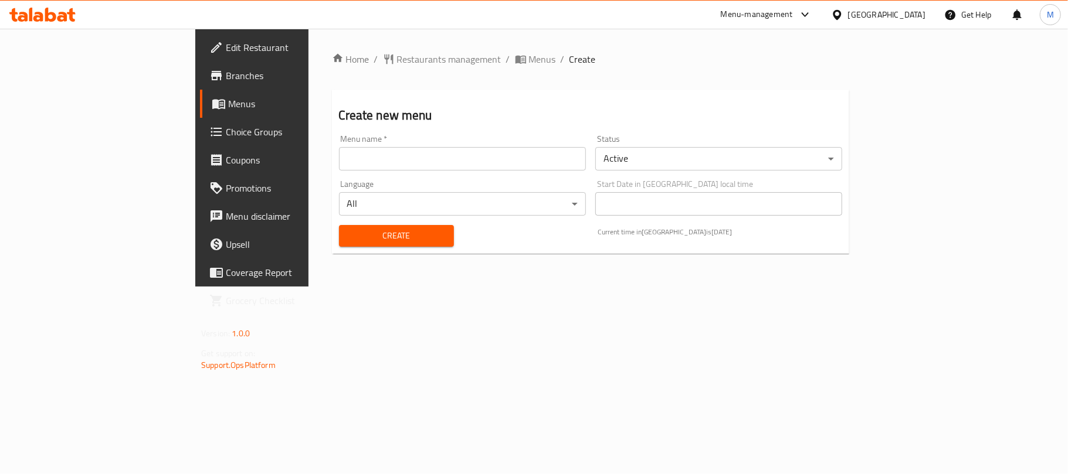
click at [556, 151] on input "text" at bounding box center [462, 158] width 247 height 23
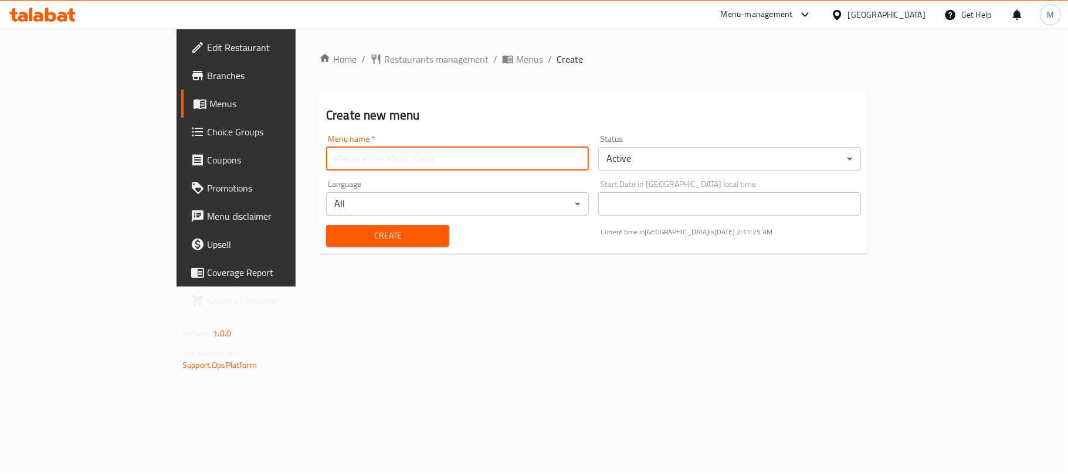
type input "New Menu 2025"
click at [711, 157] on body "​ Menu-management [GEOGRAPHIC_DATA] Get Help M Edit Restaurant Branches Menus C…" at bounding box center [534, 252] width 1068 height 446
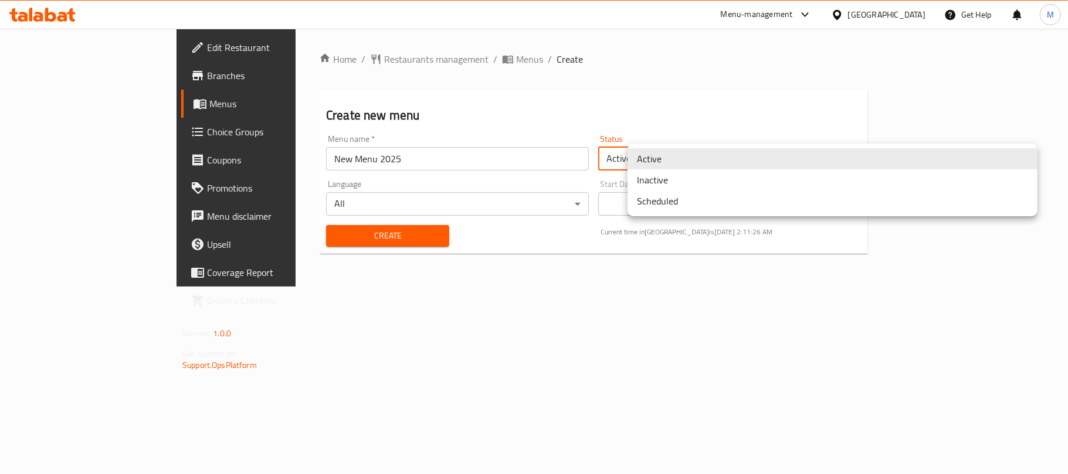
click at [681, 184] on li "Inactive" at bounding box center [832, 179] width 410 height 21
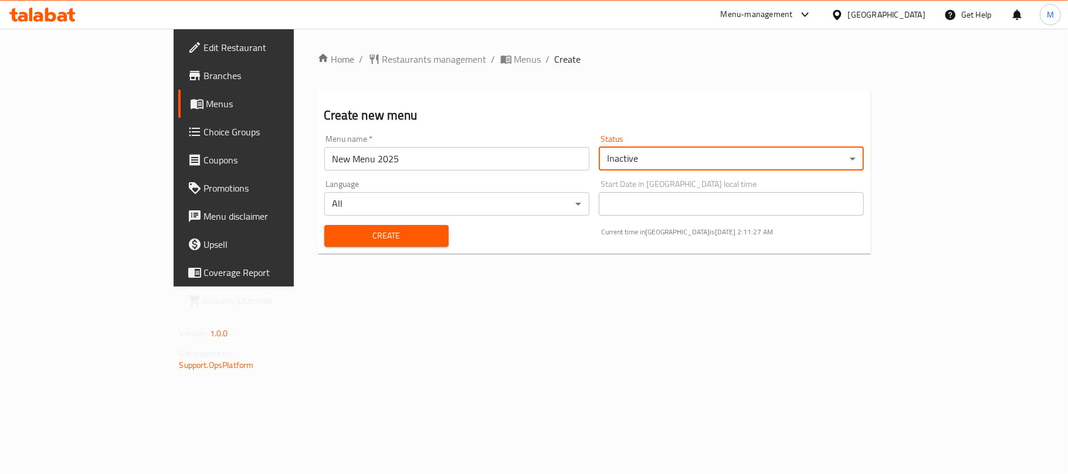
click at [388, 243] on span "Create" at bounding box center [387, 236] width 106 height 15
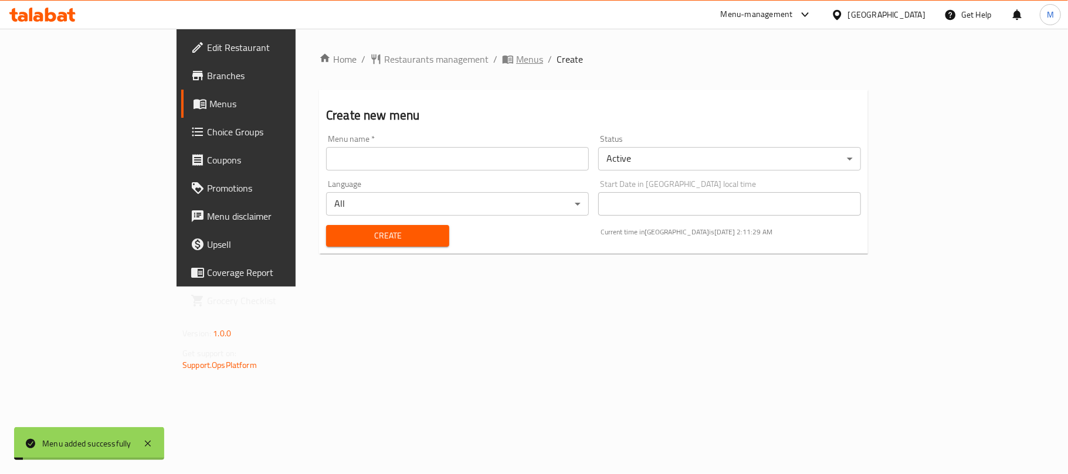
click at [516, 64] on span "Menus" at bounding box center [529, 59] width 27 height 14
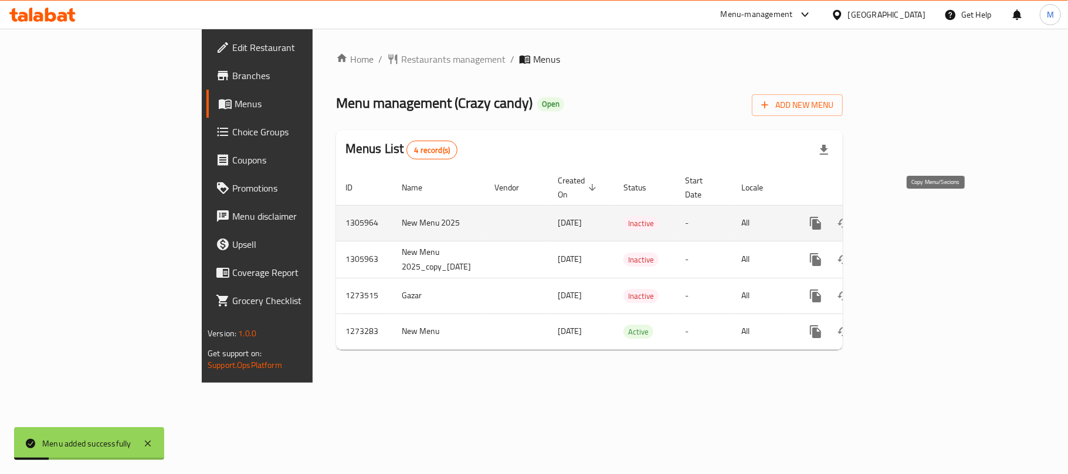
click at [821, 217] on icon "more" at bounding box center [815, 223] width 11 height 13
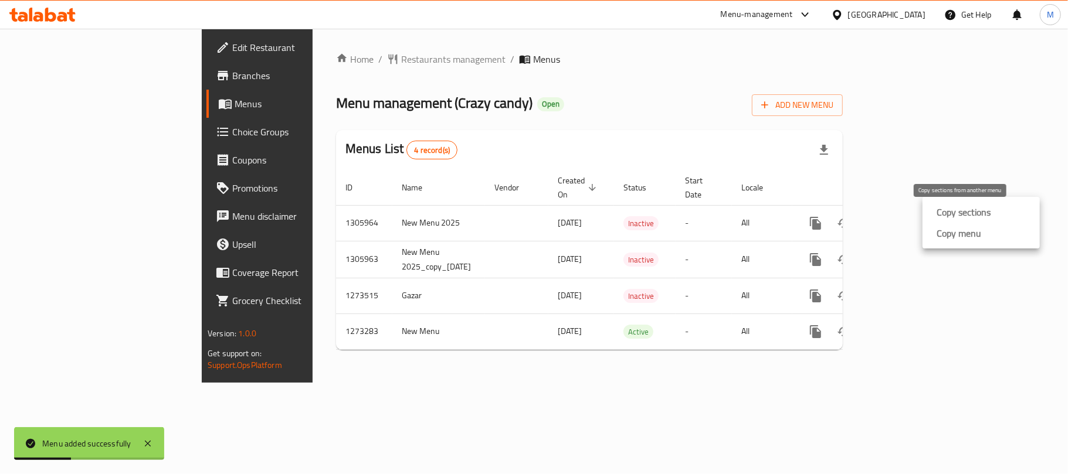
click at [940, 219] on strong "Copy sections" at bounding box center [963, 212] width 54 height 14
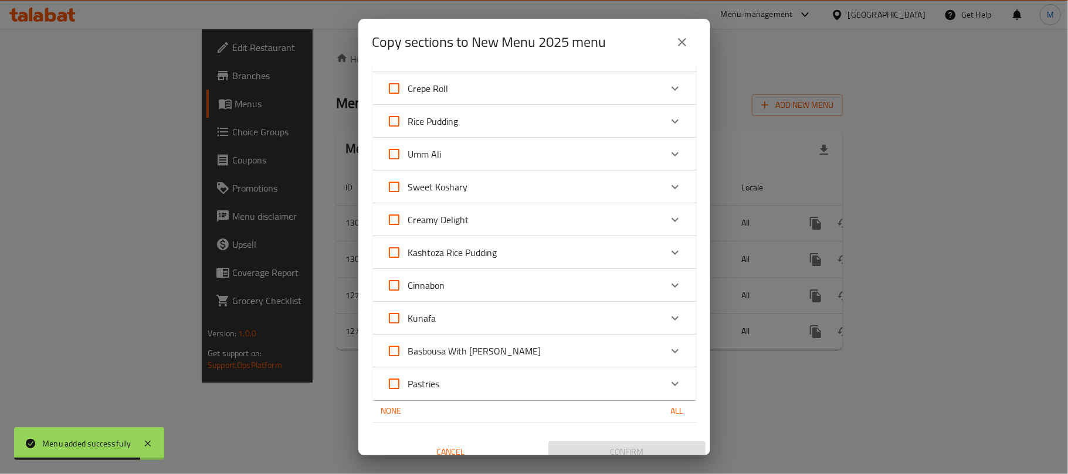
scroll to position [670, 0]
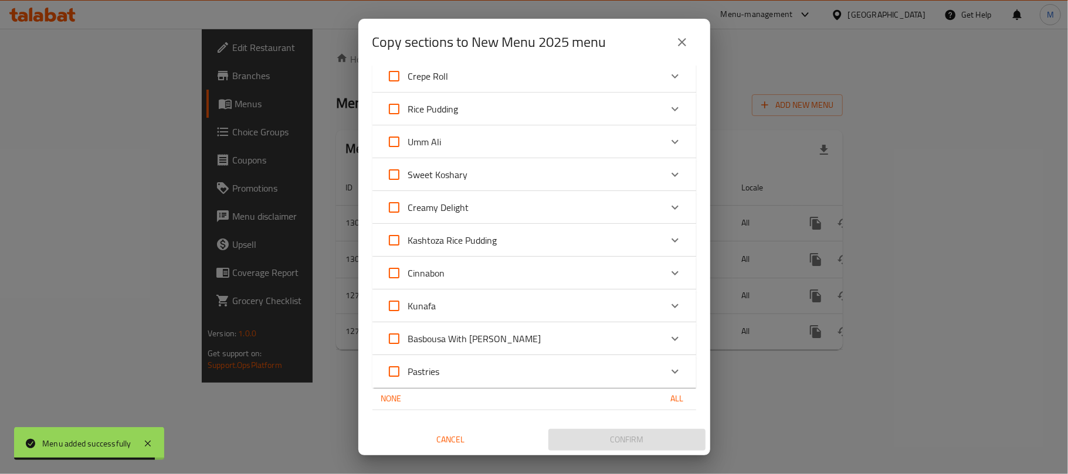
click at [664, 398] on span "All" at bounding box center [677, 399] width 28 height 15
checkbox input "true"
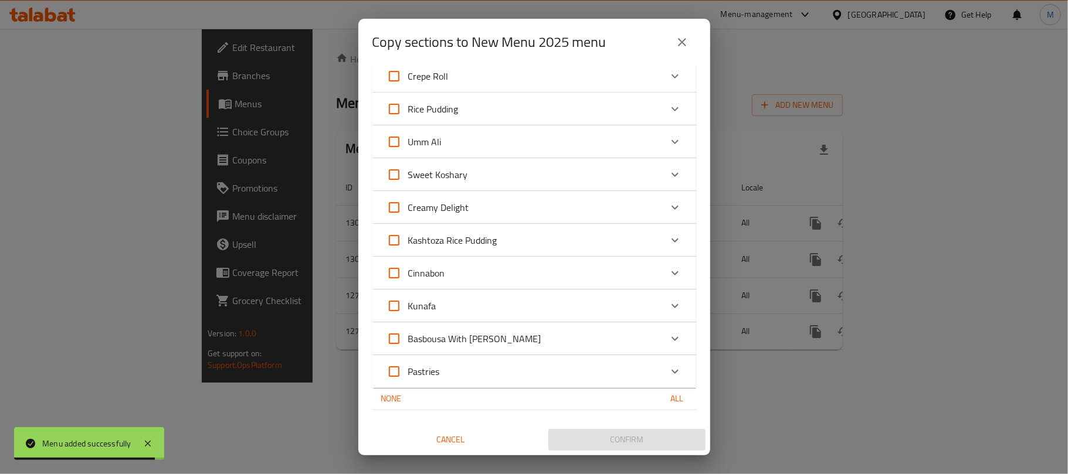
checkbox input "true"
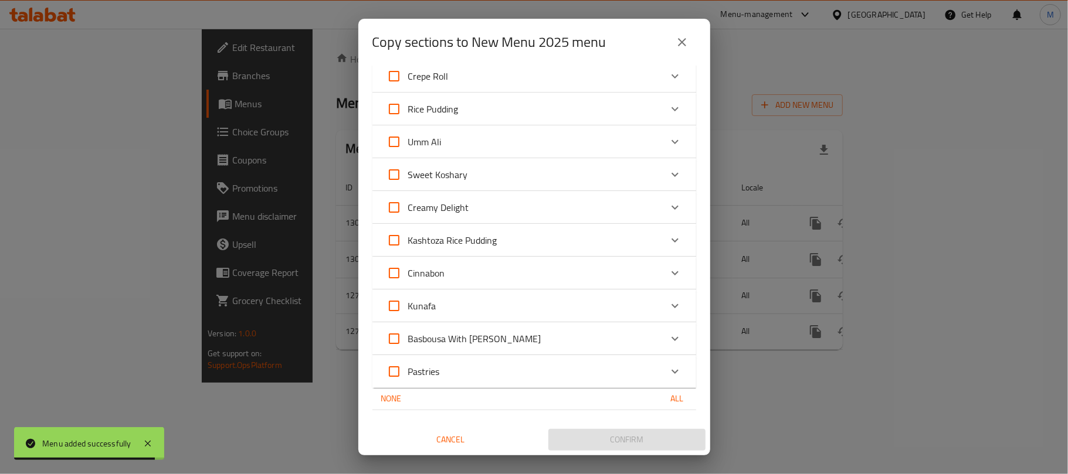
checkbox input "true"
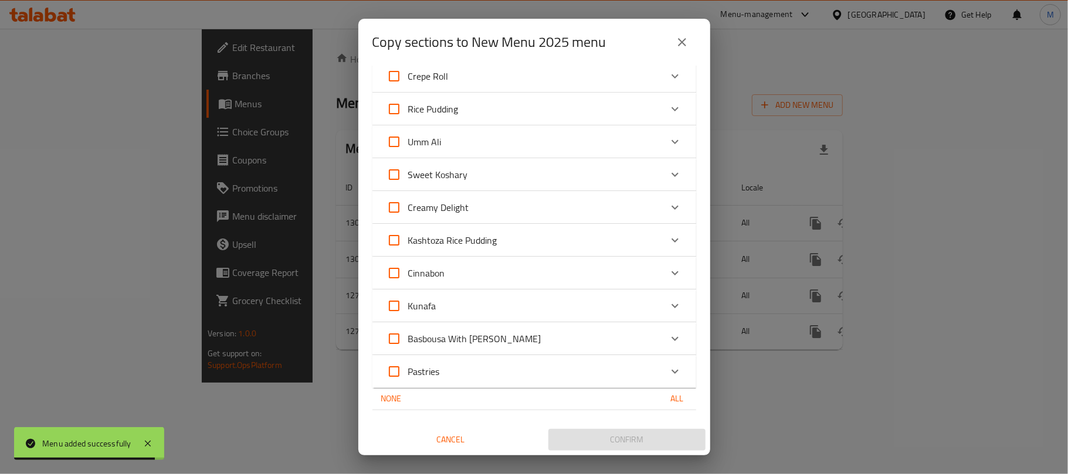
checkbox input "true"
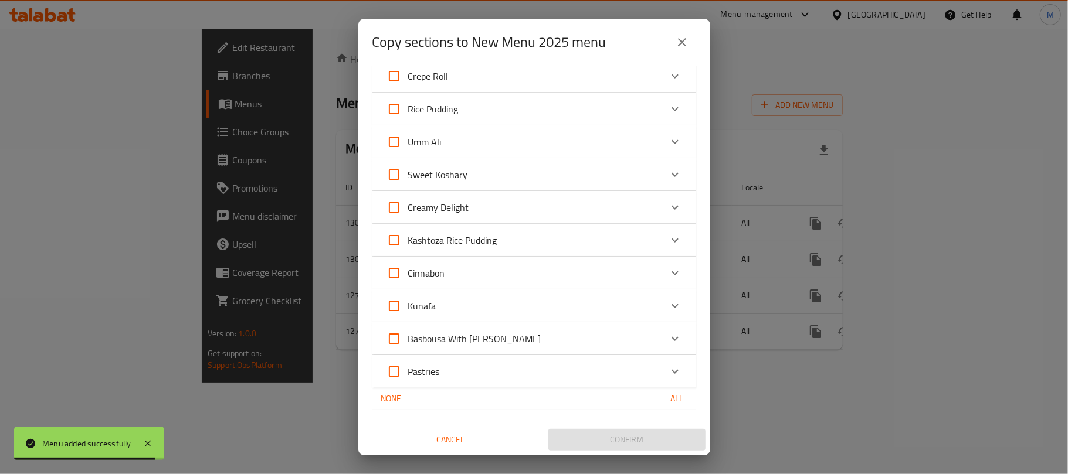
checkbox input "true"
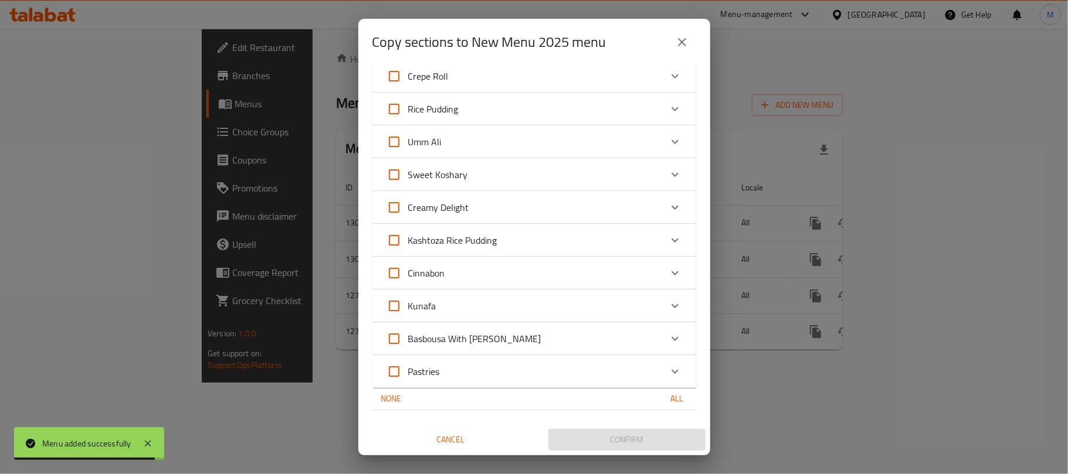
checkbox input "true"
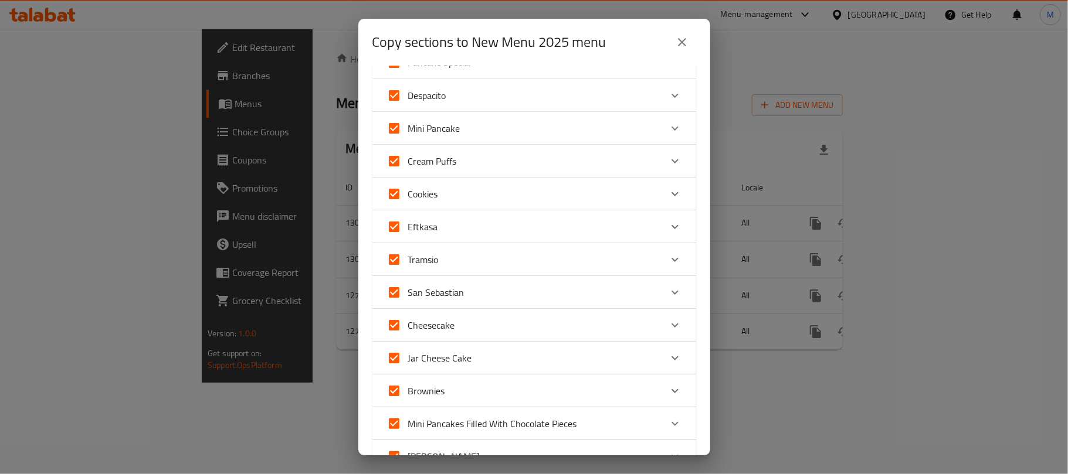
scroll to position [0, 0]
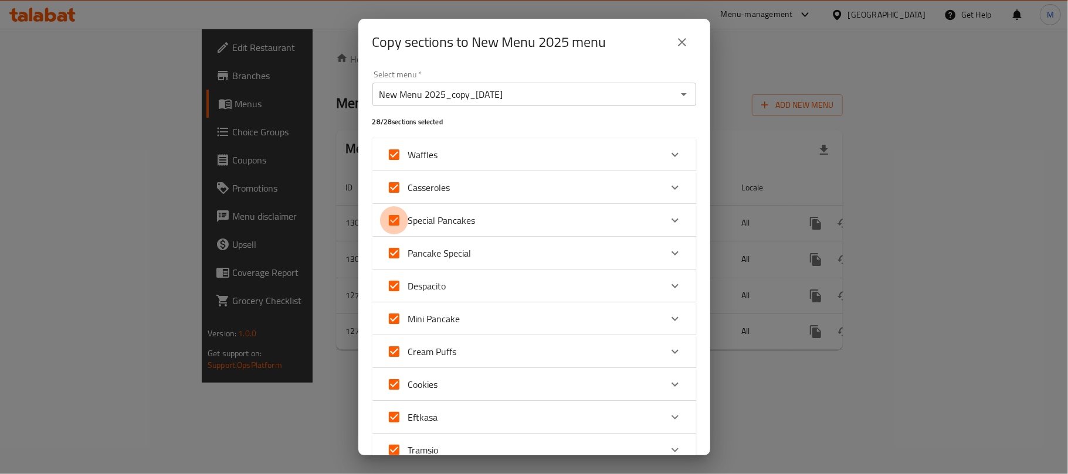
click at [392, 222] on input "Special Pancakes" at bounding box center [394, 220] width 28 height 28
checkbox input "false"
click at [668, 223] on icon "Expand" at bounding box center [675, 220] width 14 height 14
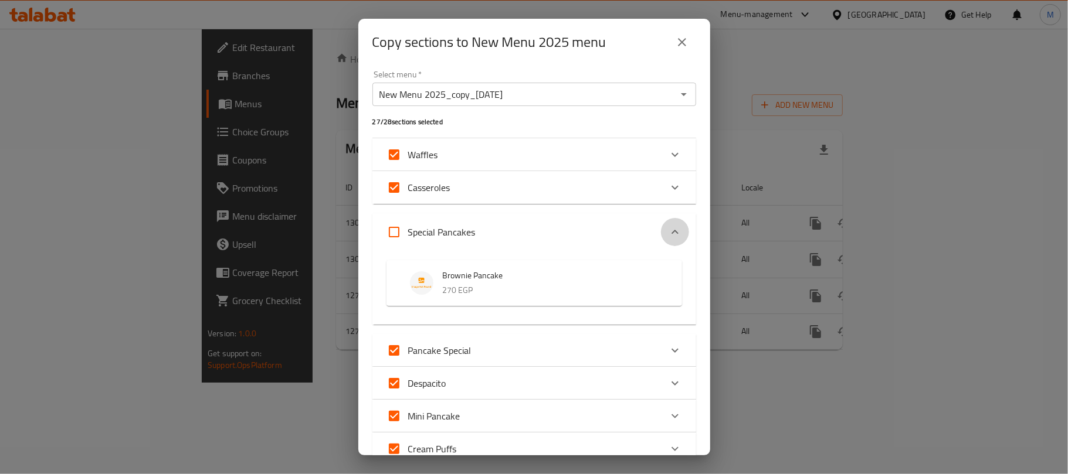
click at [671, 232] on icon "Expand" at bounding box center [674, 232] width 7 height 4
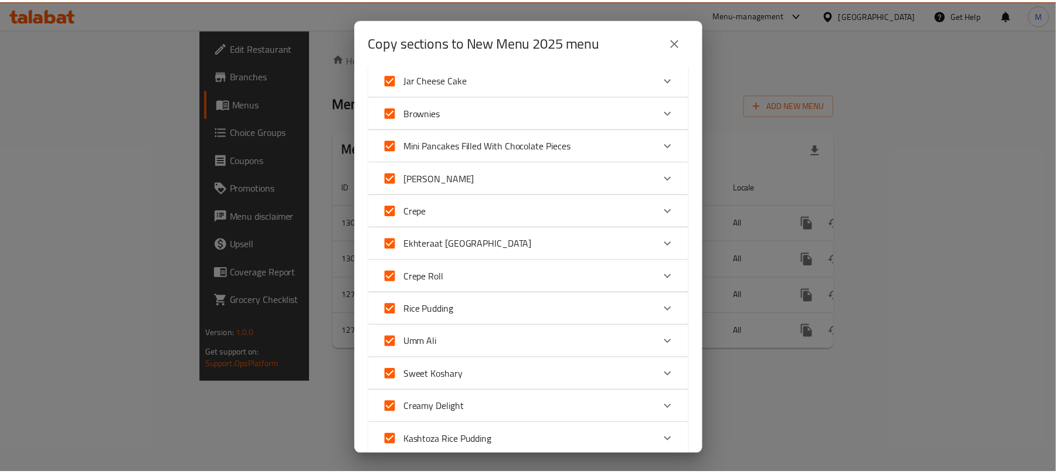
scroll to position [670, 0]
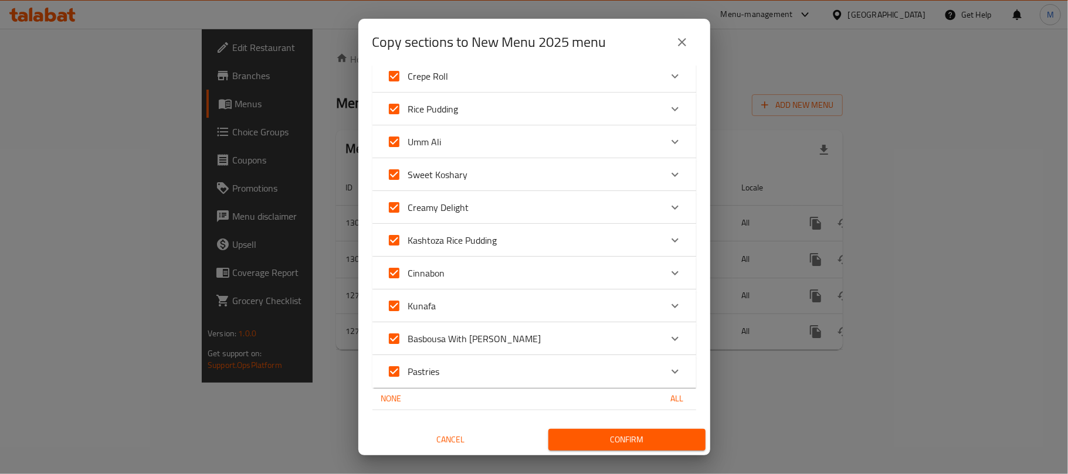
click at [593, 443] on span "Confirm" at bounding box center [627, 440] width 138 height 15
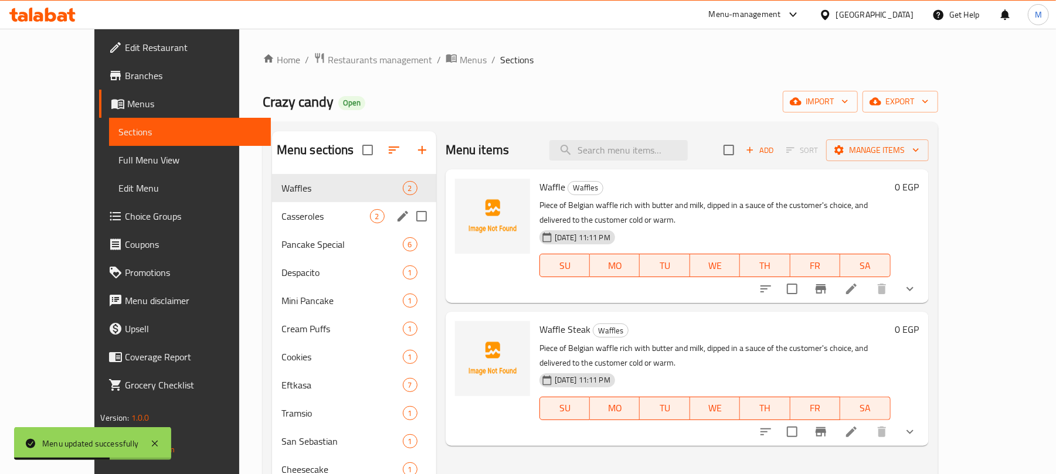
click at [345, 228] on div "Casseroles 2" at bounding box center [354, 216] width 164 height 28
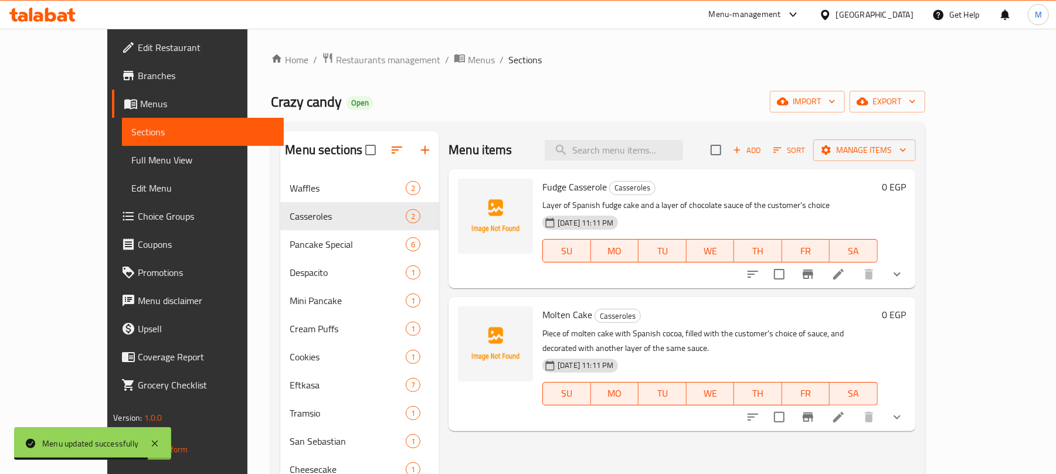
click at [468, 59] on span "Menus" at bounding box center [481, 60] width 27 height 14
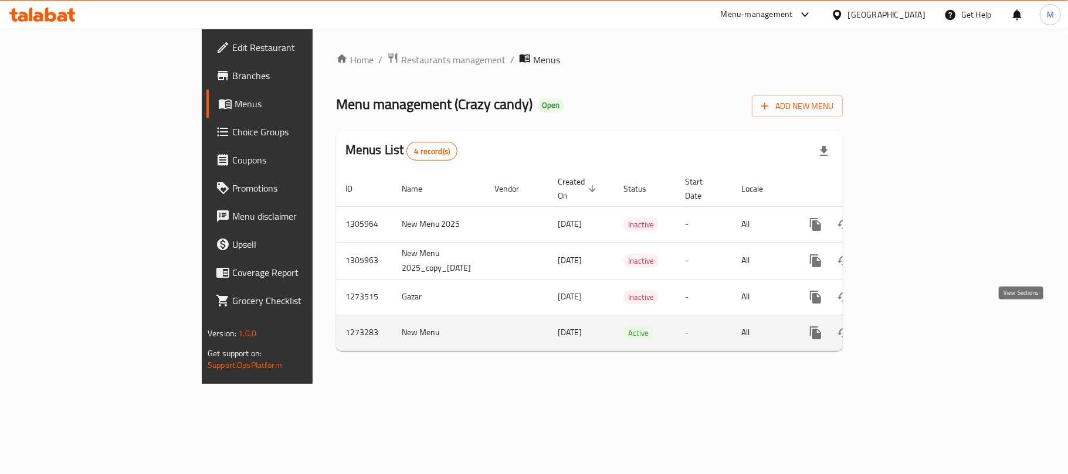
click at [907, 326] on icon "enhanced table" at bounding box center [900, 333] width 14 height 14
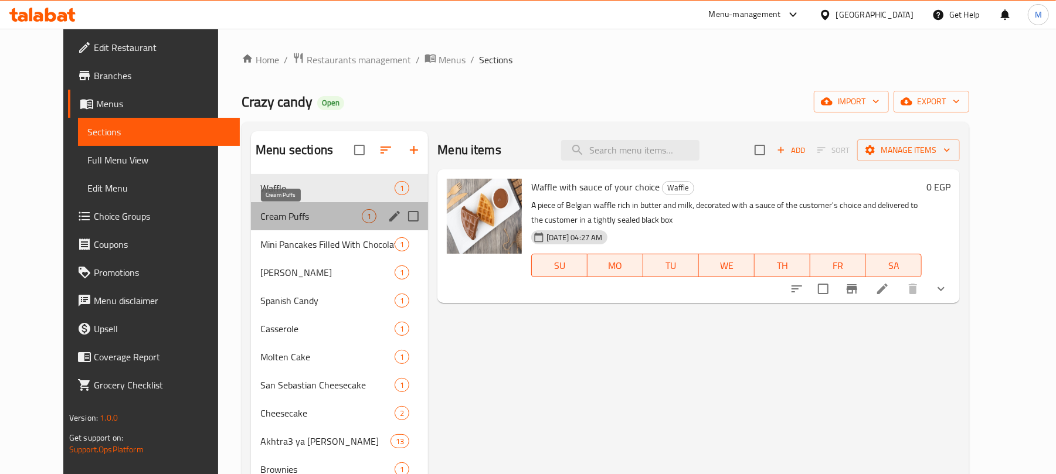
click at [315, 219] on span "Cream Puffs" at bounding box center [310, 216] width 101 height 14
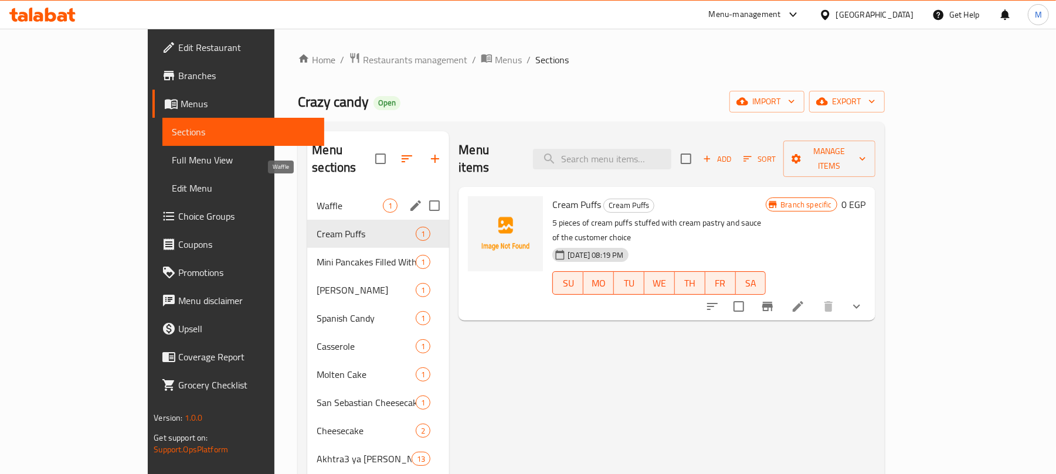
click at [317, 199] on span "Waffle" at bounding box center [350, 206] width 66 height 14
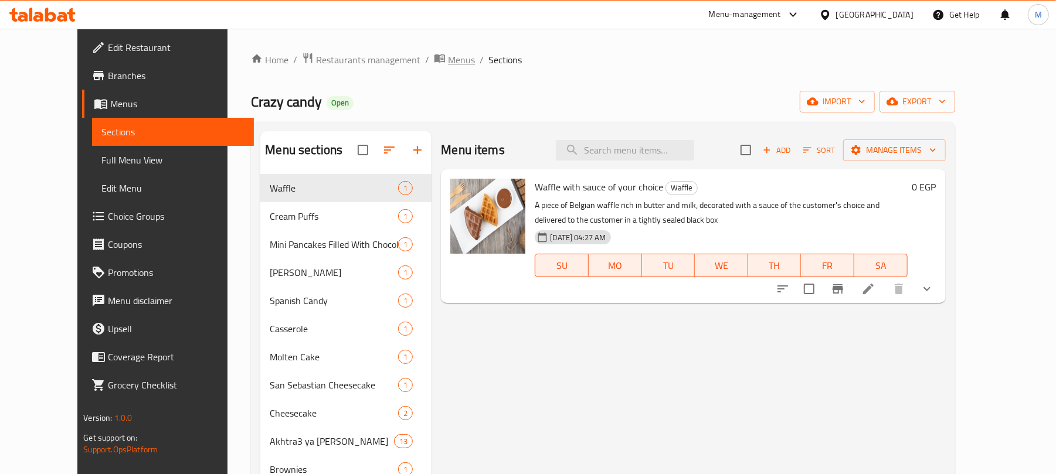
click at [448, 57] on span "Menus" at bounding box center [461, 60] width 27 height 14
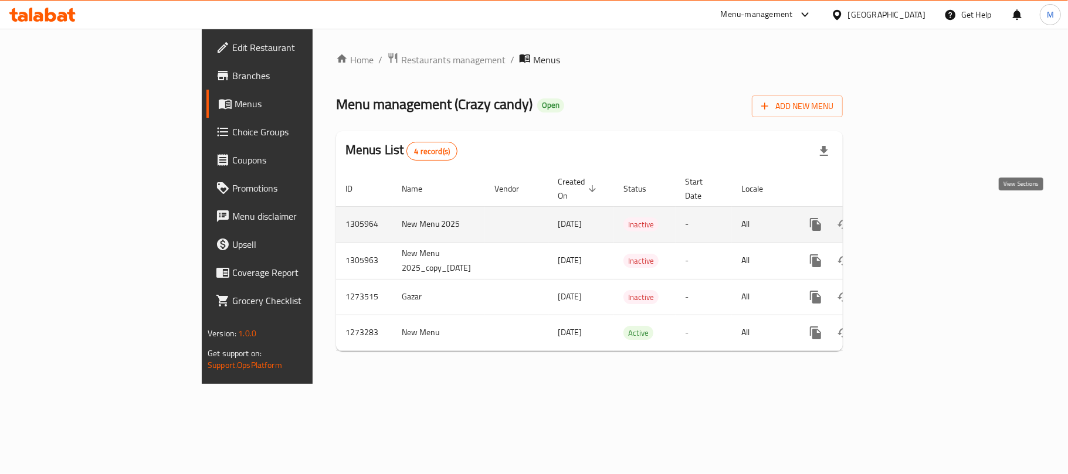
click at [907, 219] on icon "enhanced table" at bounding box center [900, 225] width 14 height 14
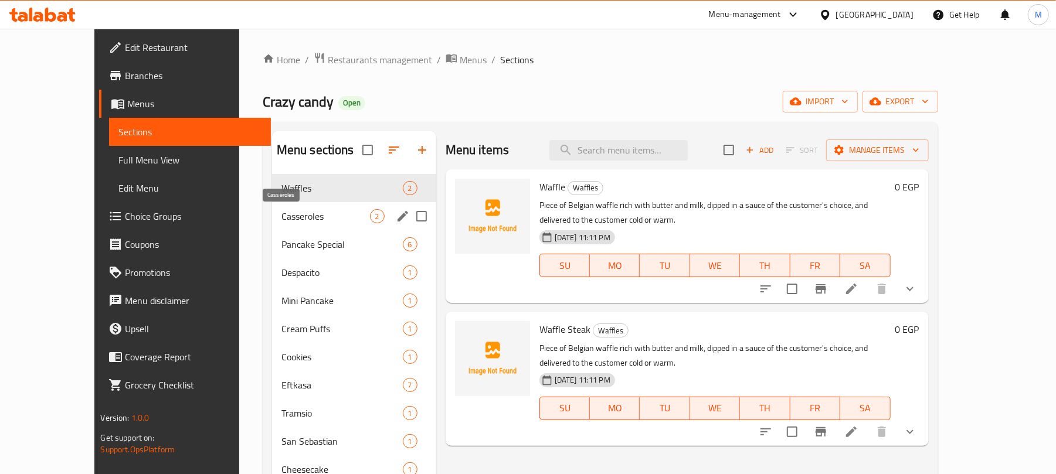
click at [281, 215] on span "Casseroles" at bounding box center [325, 216] width 89 height 14
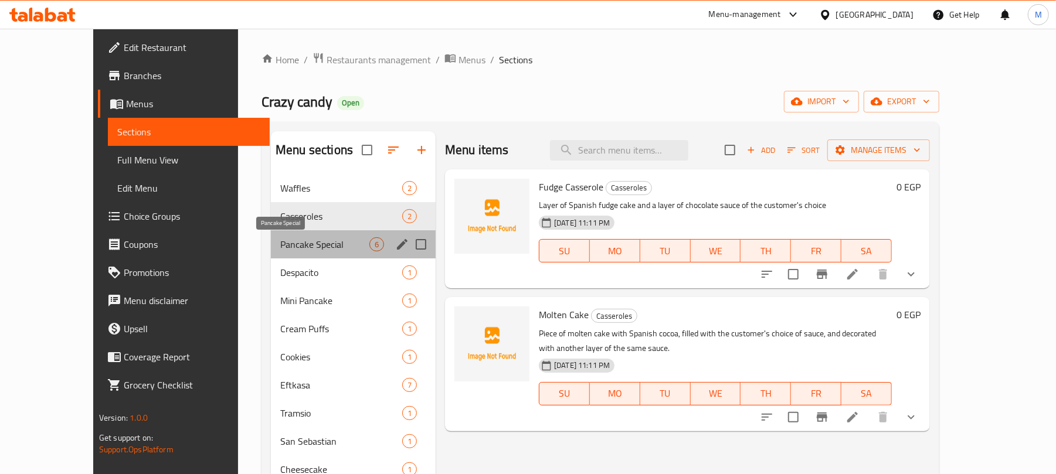
click at [304, 249] on span "Pancake Special" at bounding box center [324, 244] width 89 height 14
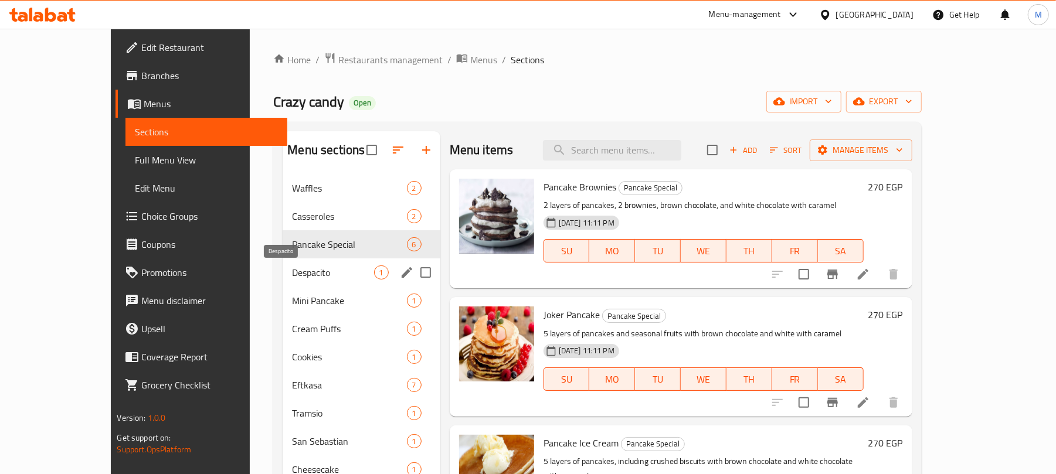
click at [303, 270] on span "Despacito" at bounding box center [332, 273] width 81 height 14
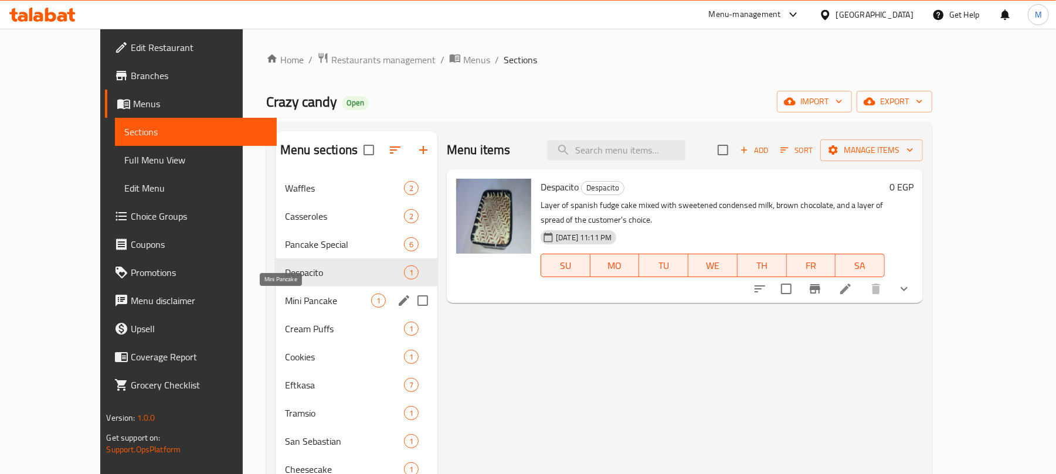
click at [311, 294] on span "Mini Pancake" at bounding box center [328, 301] width 86 height 14
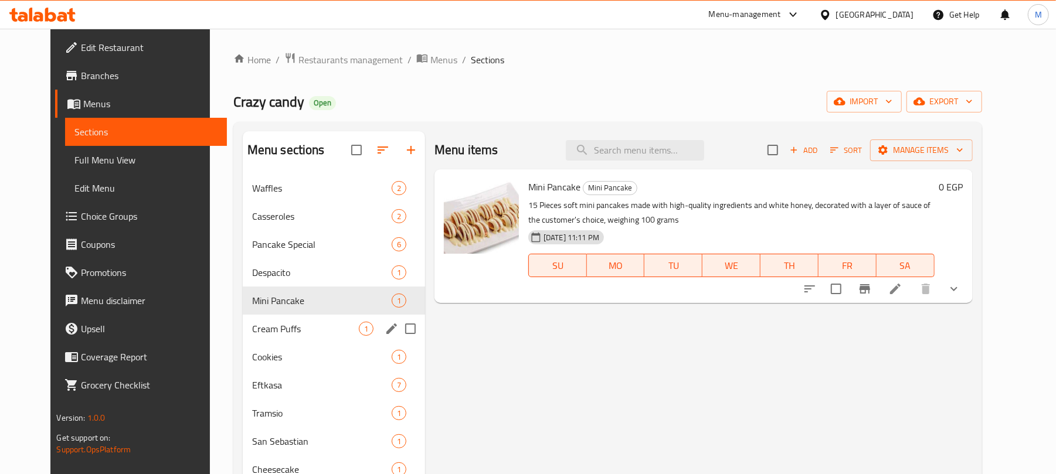
click at [307, 321] on div "Cream Puffs 1" at bounding box center [334, 329] width 182 height 28
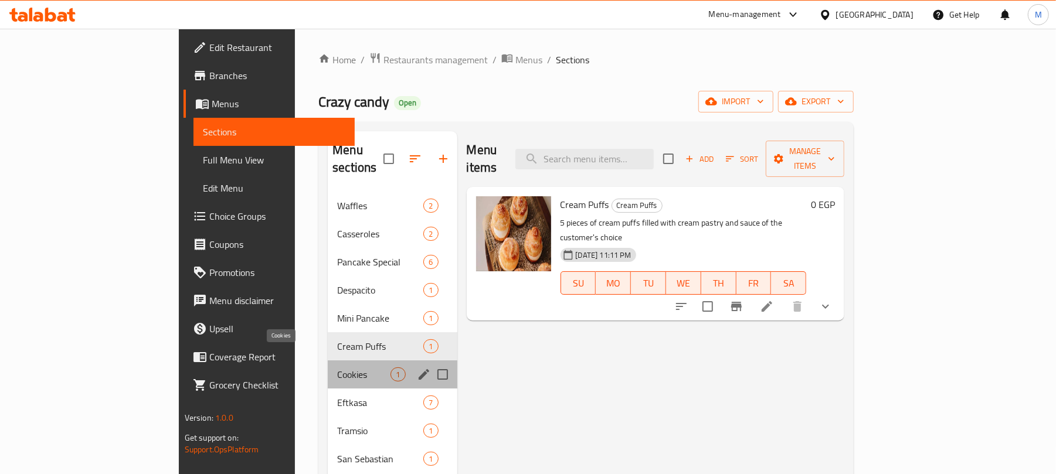
click at [337, 368] on span "Cookies" at bounding box center [363, 375] width 53 height 14
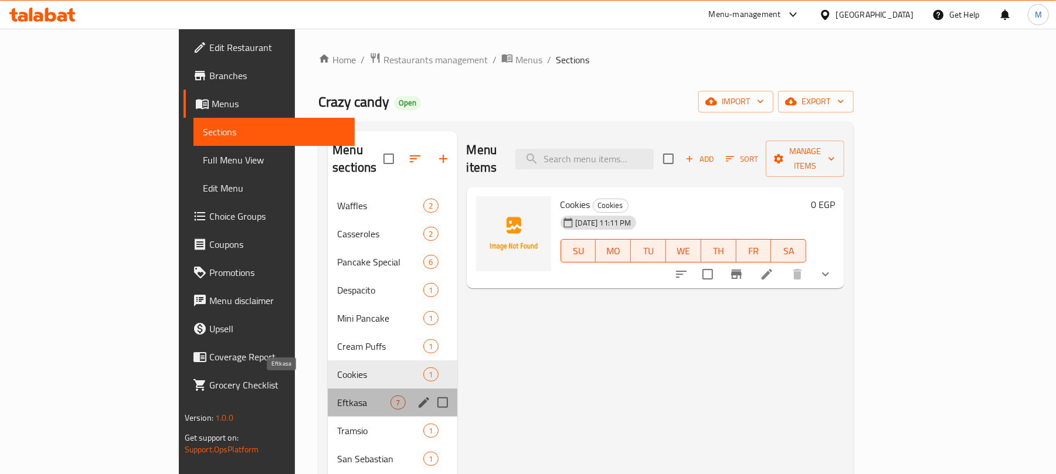
click at [337, 396] on span "Eftkasa" at bounding box center [363, 403] width 53 height 14
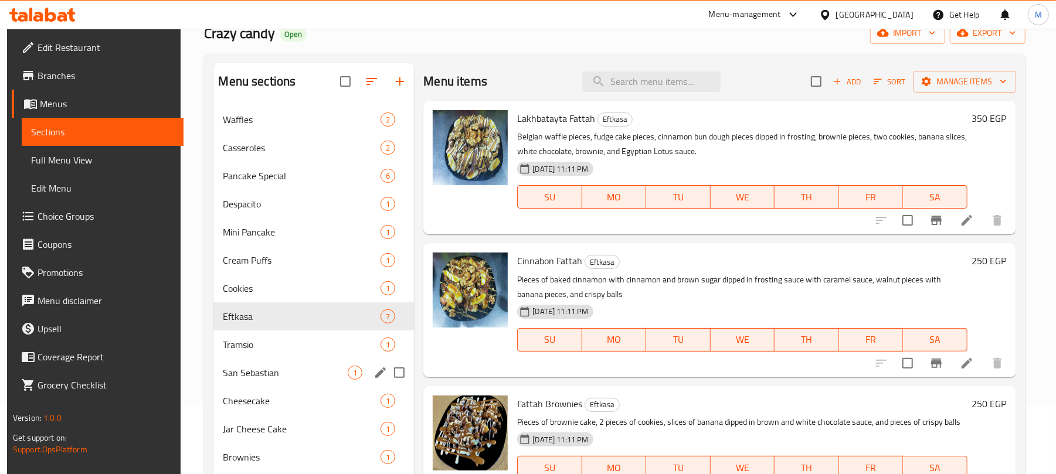
scroll to position [156, 0]
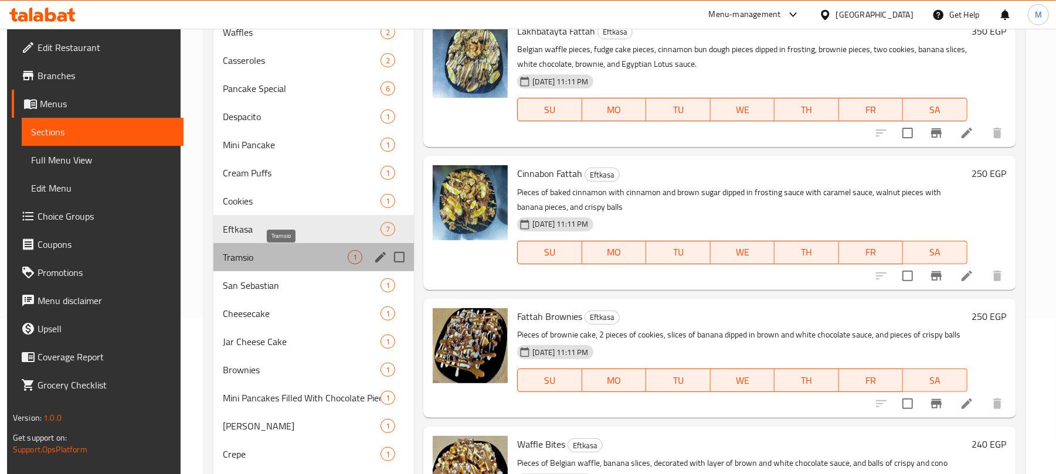
click at [292, 252] on span "Tramsio" at bounding box center [285, 257] width 125 height 14
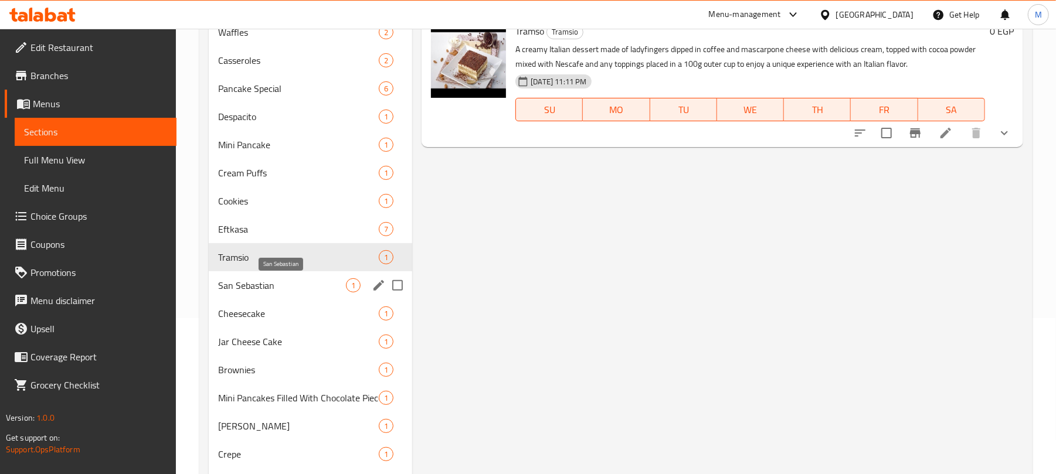
click at [284, 281] on span "San Sebastian" at bounding box center [282, 285] width 128 height 14
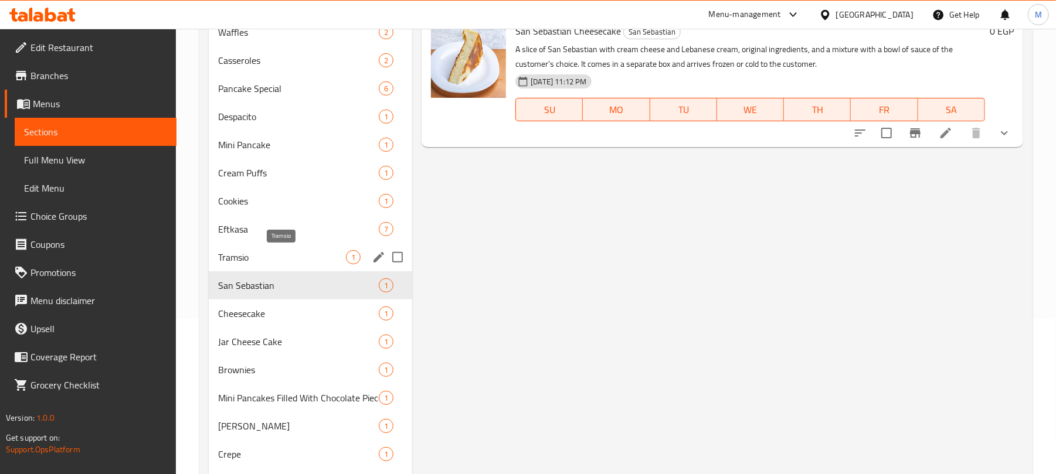
click at [288, 256] on span "Tramsio" at bounding box center [282, 257] width 128 height 14
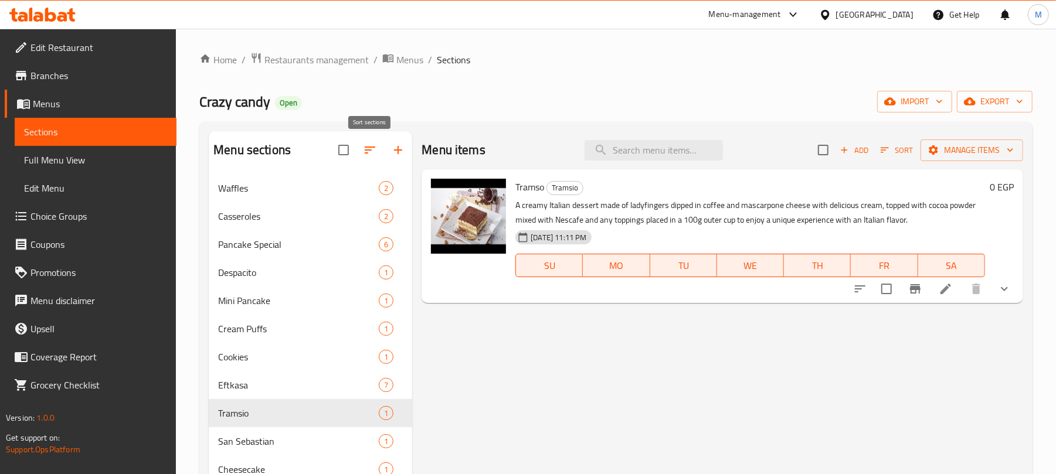
click at [367, 146] on icon "button" at bounding box center [370, 150] width 14 height 14
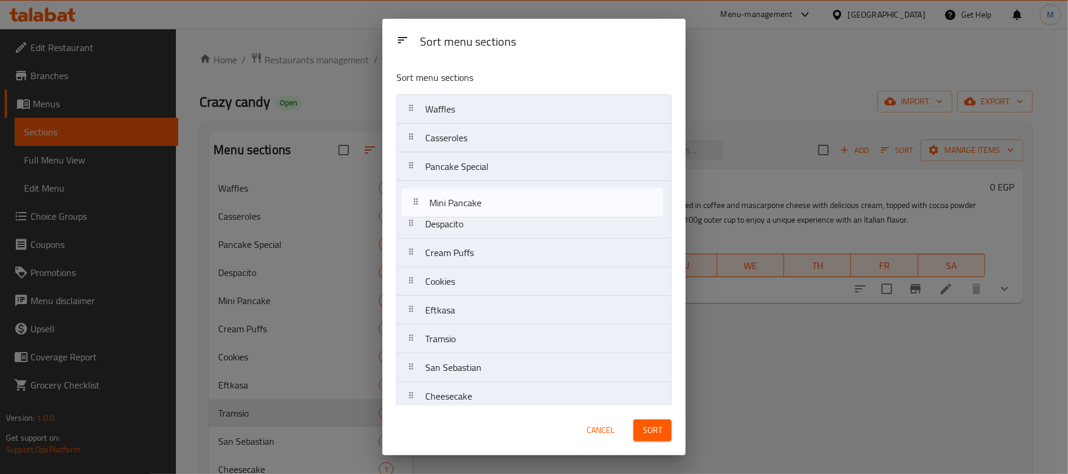
drag, startPoint x: 487, startPoint y: 232, endPoint x: 493, endPoint y: 206, distance: 26.6
click at [493, 206] on nav "Waffles Casseroles Pancake Special Despacito Mini Pancake Cream Puffs Cookies E…" at bounding box center [533, 482] width 275 height 777
drag, startPoint x: 437, startPoint y: 193, endPoint x: 440, endPoint y: 219, distance: 25.3
click at [440, 219] on nav "Waffles Casseroles Pancake Special Mini Pancake Despacito Cream Puffs Cookies E…" at bounding box center [533, 482] width 275 height 777
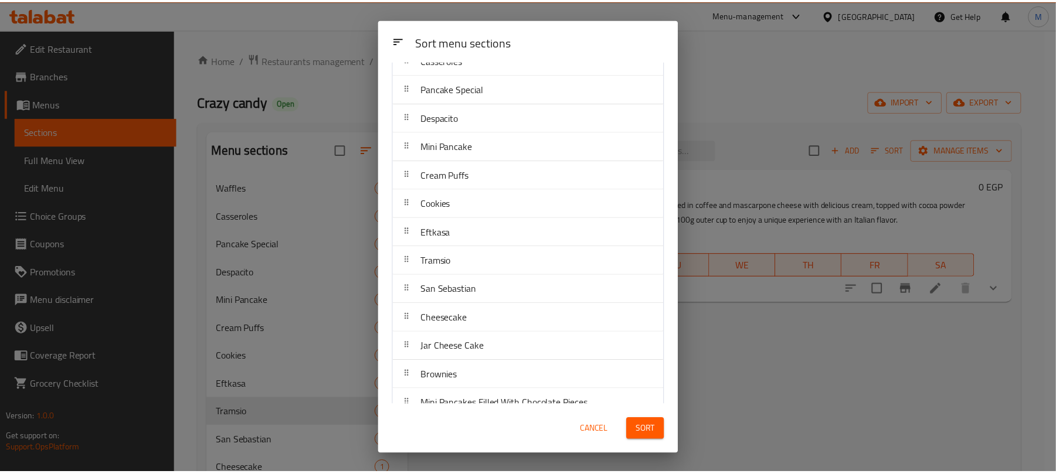
scroll to position [156, 0]
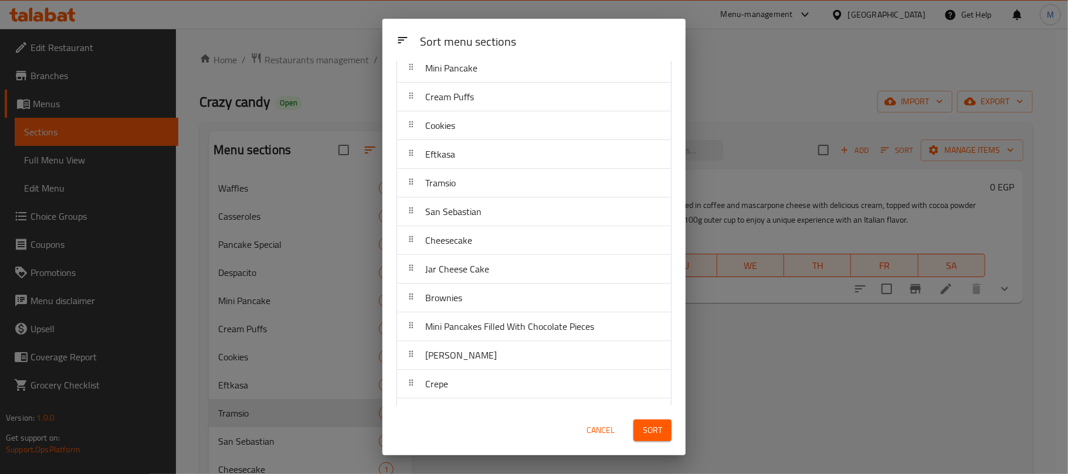
click at [613, 430] on span "Cancel" at bounding box center [600, 430] width 28 height 15
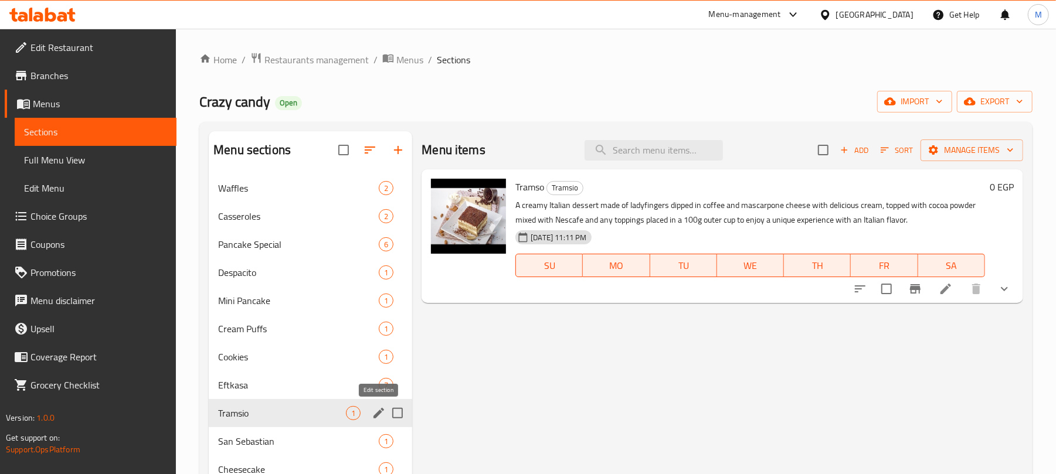
click at [383, 408] on icon "edit" at bounding box center [379, 413] width 14 height 14
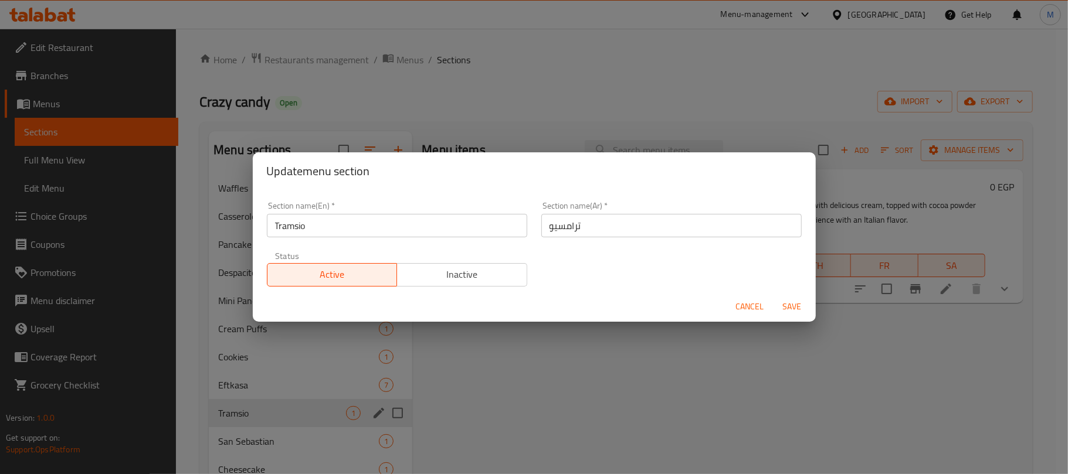
click at [457, 220] on input "Tramsio" at bounding box center [397, 225] width 260 height 23
paste input "e"
type input "Tramse"
type input "ترامسو"
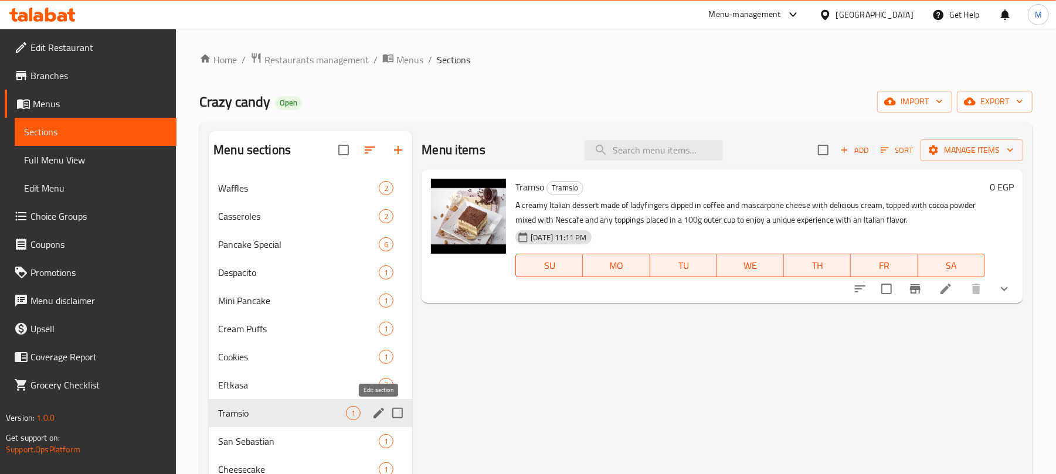
click at [376, 414] on icon "edit" at bounding box center [378, 413] width 11 height 11
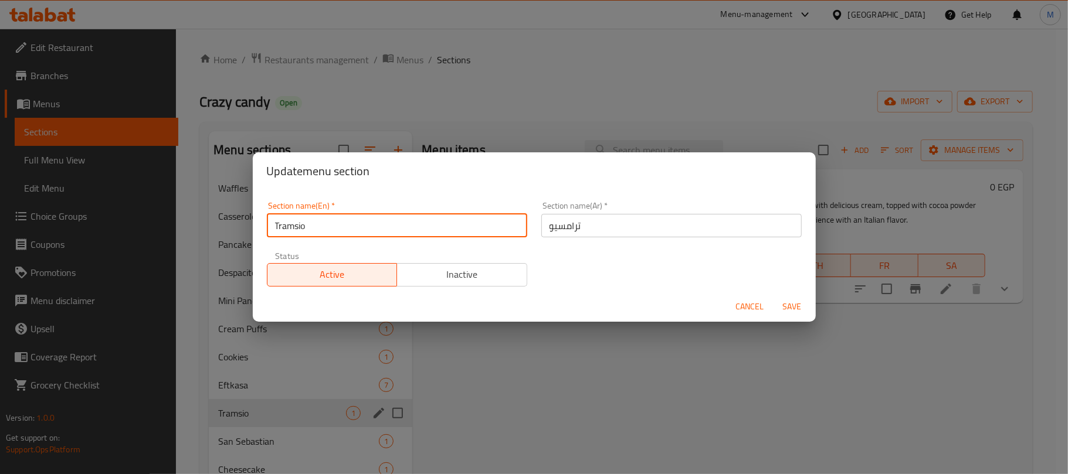
click at [472, 223] on input "Tramsio" at bounding box center [397, 225] width 260 height 23
paste input "o"
type input "Tramso"
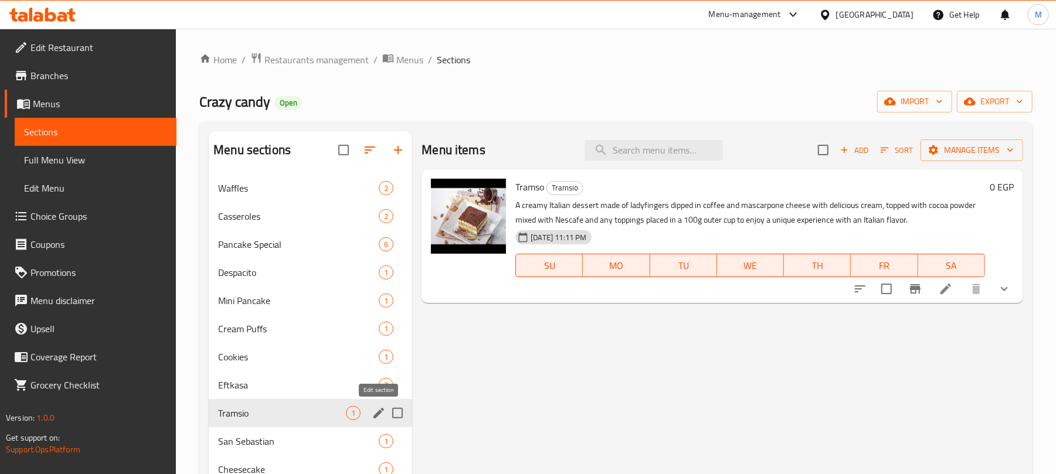
click at [376, 414] on icon "edit" at bounding box center [379, 413] width 14 height 14
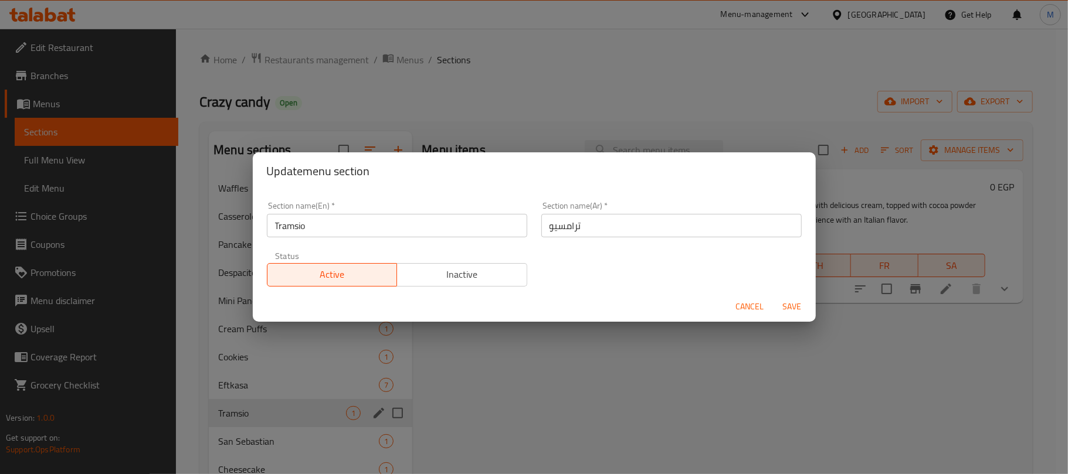
click at [390, 223] on input "Tramsio" at bounding box center [397, 225] width 260 height 23
paste input "o"
type input "Tramso"
click at [773, 296] on button "Save" at bounding box center [792, 307] width 38 height 22
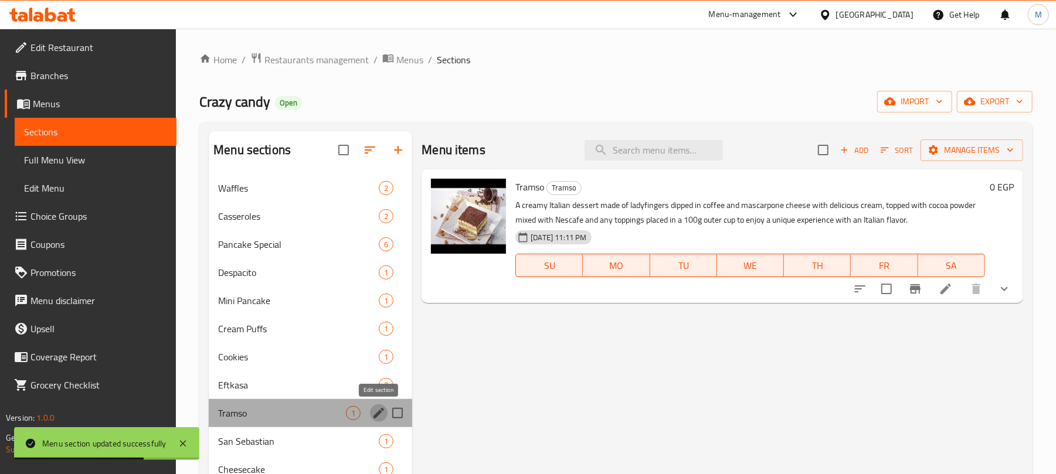
click at [373, 415] on icon "edit" at bounding box center [379, 413] width 14 height 14
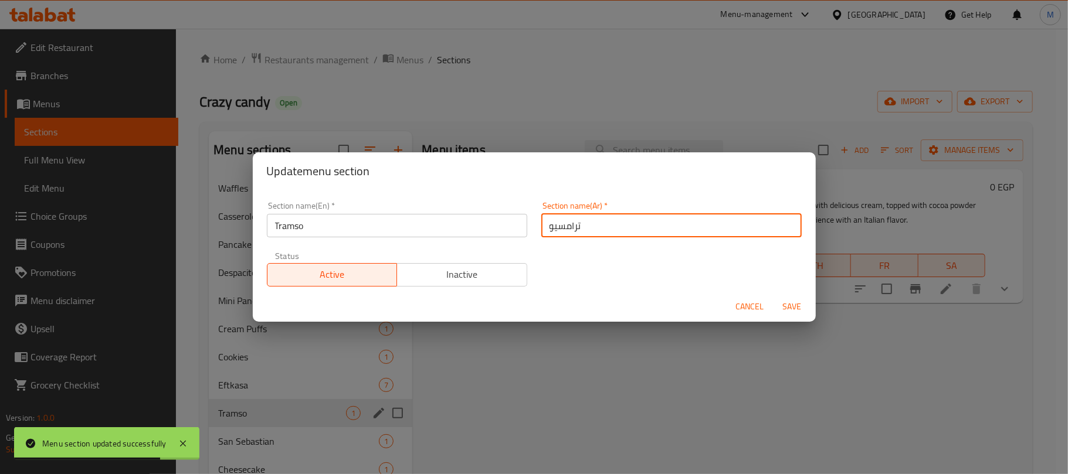
click at [636, 223] on input "ترامسيو" at bounding box center [671, 225] width 260 height 23
paste input "text"
type input "ترامسو"
click at [773, 296] on button "Save" at bounding box center [792, 307] width 38 height 22
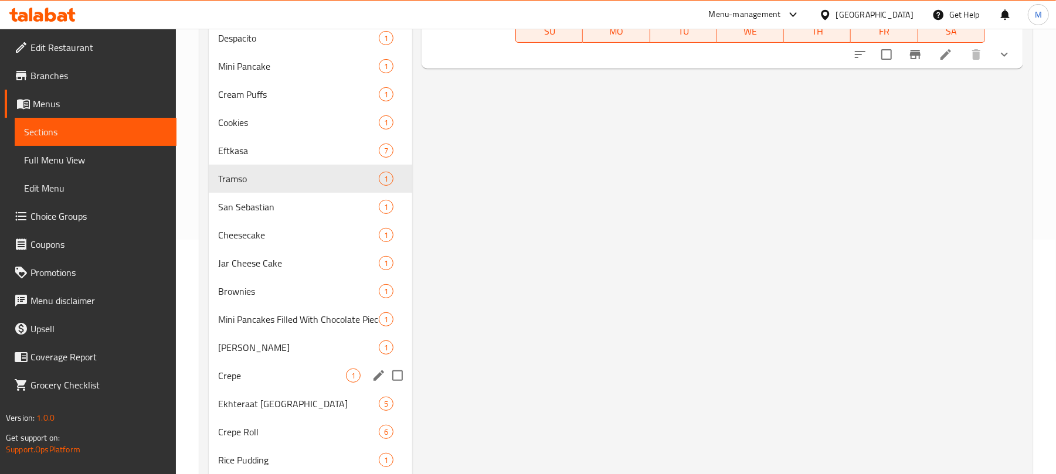
scroll to position [498, 0]
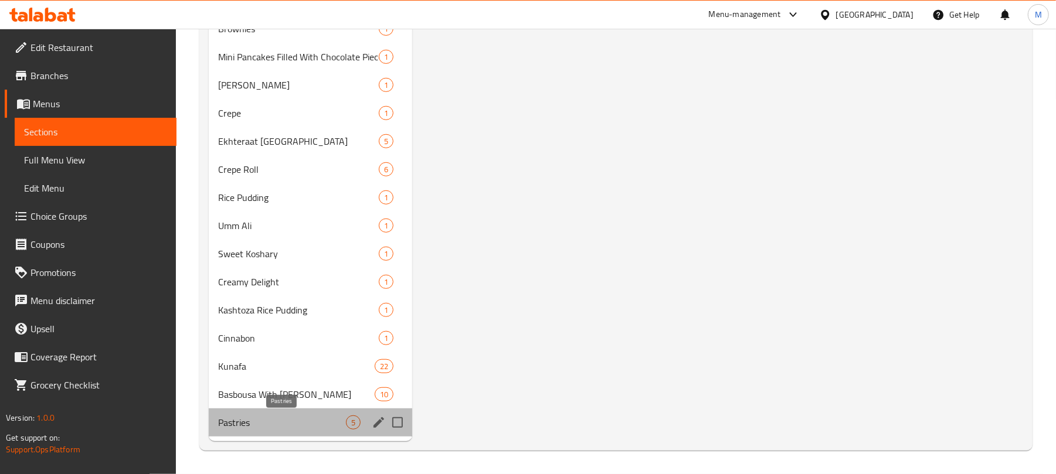
click at [283, 423] on span "Pastries" at bounding box center [282, 423] width 128 height 14
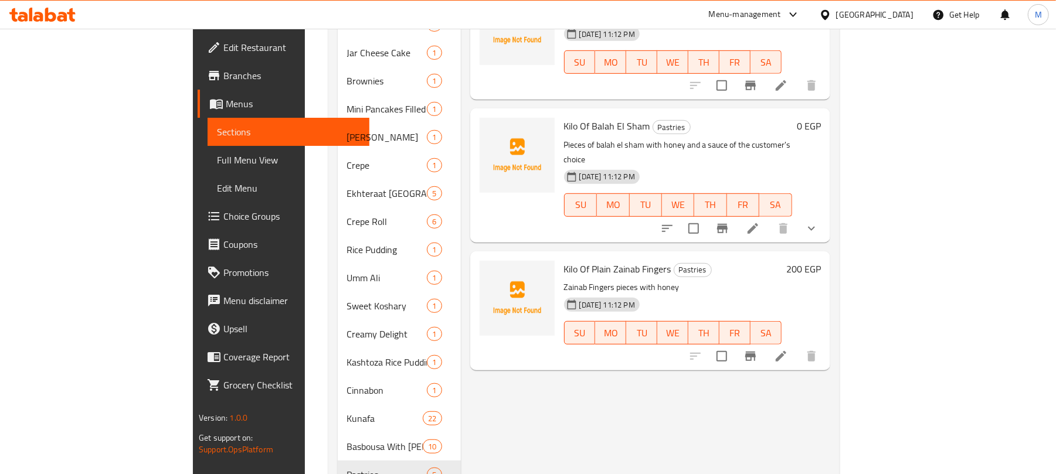
scroll to position [469, 0]
